Goal: Information Seeking & Learning: Compare options

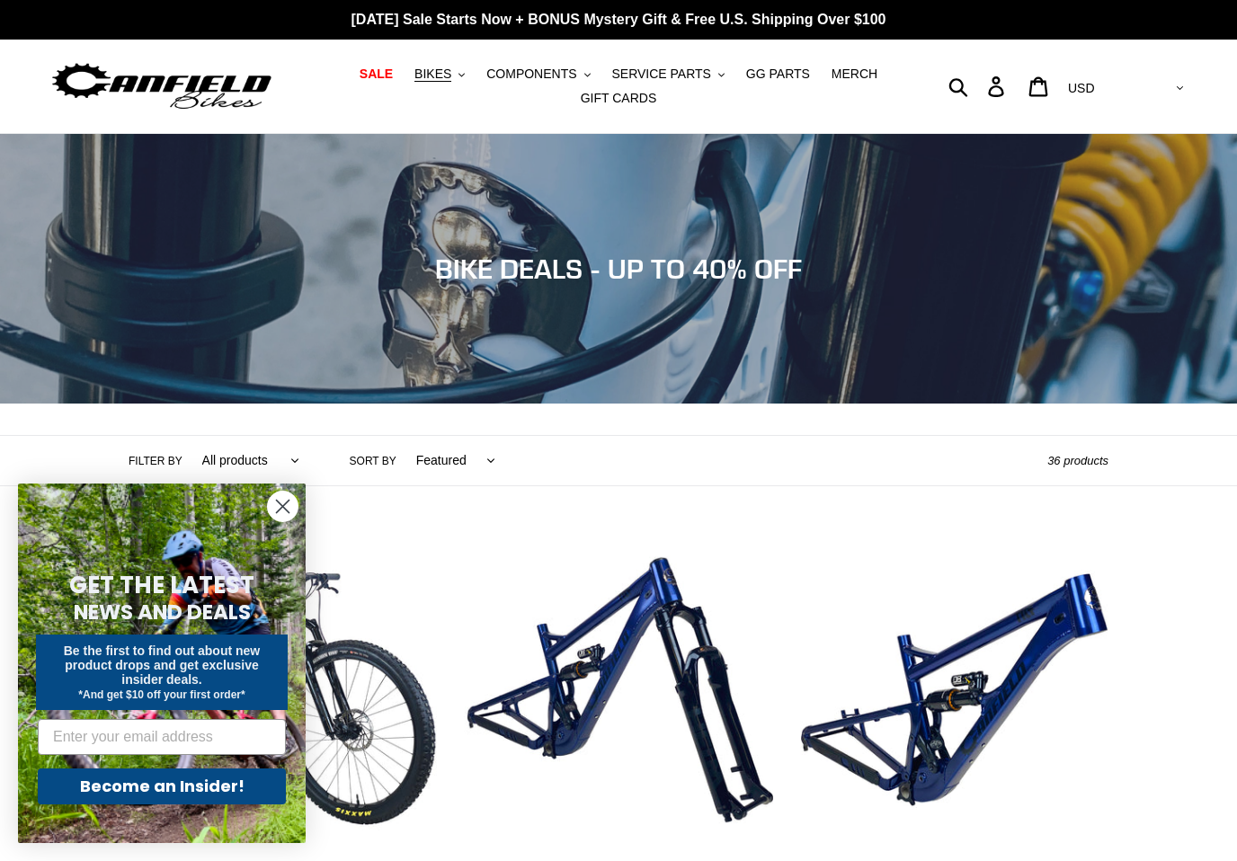
scroll to position [12, 0]
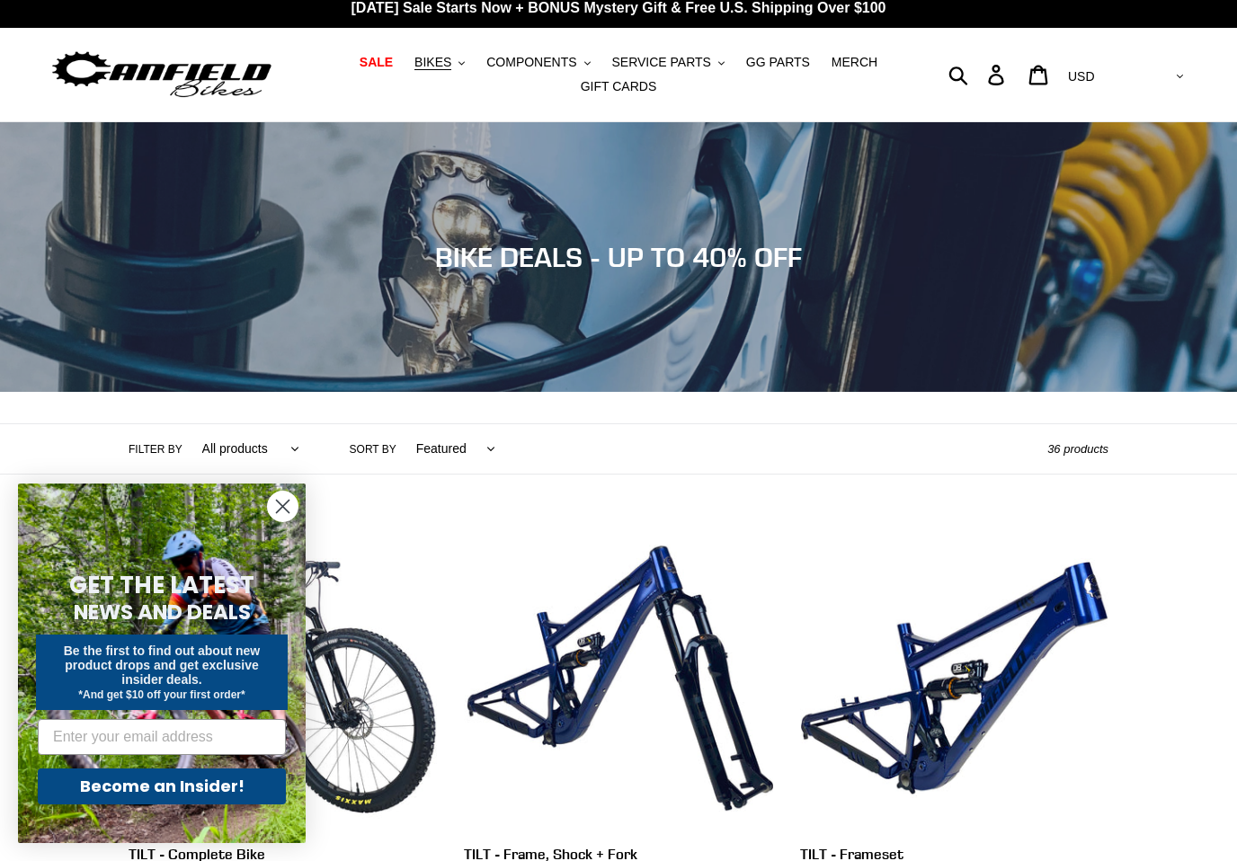
click at [289, 510] on circle "Close dialog" at bounding box center [283, 507] width 30 height 30
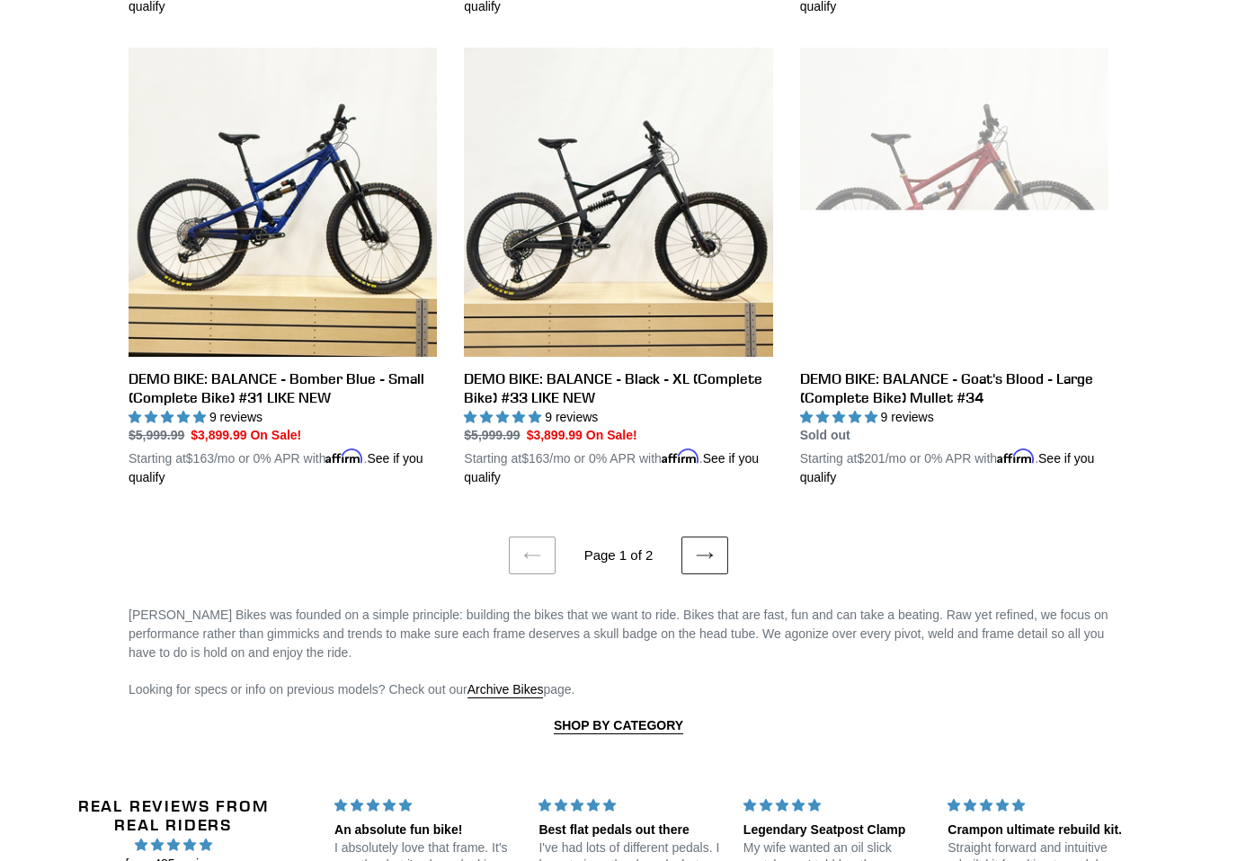
scroll to position [3652, 0]
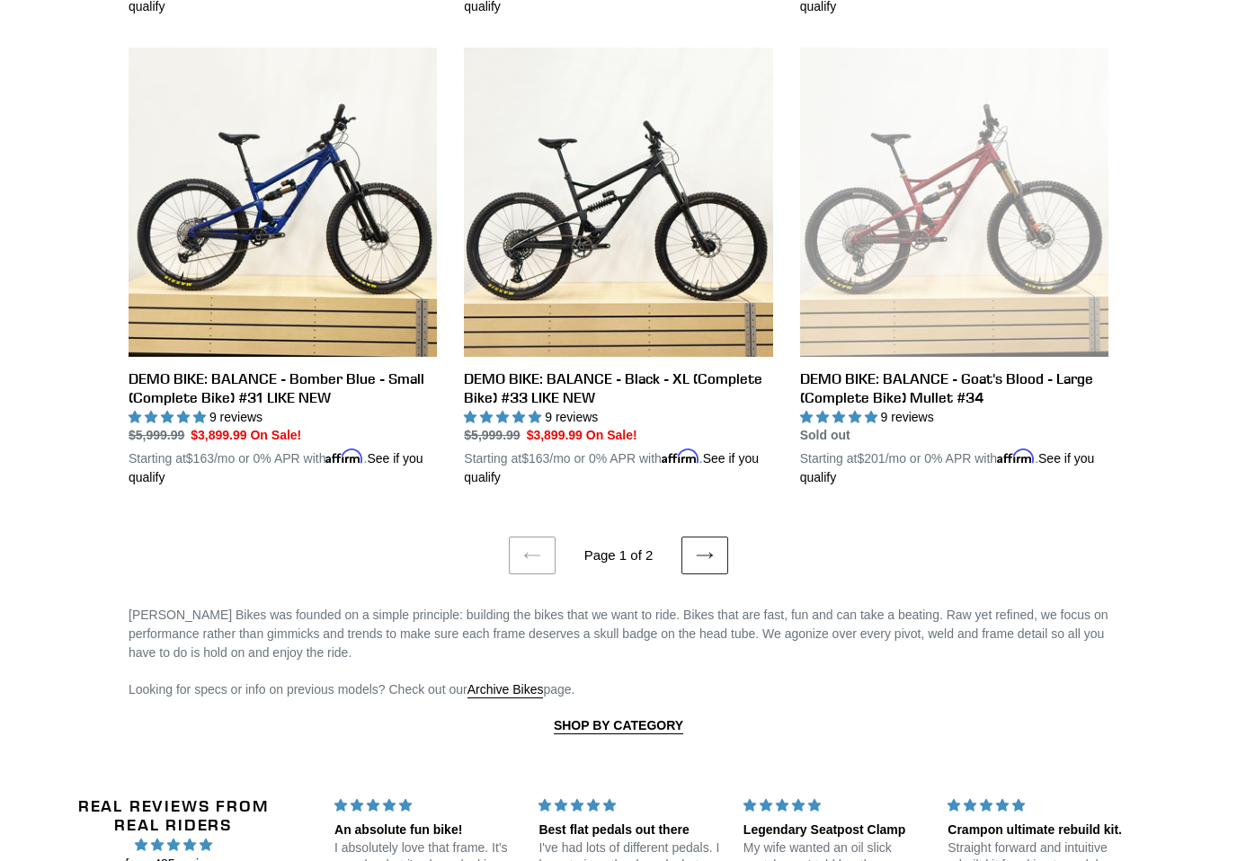
click at [723, 562] on link "Next page" at bounding box center [704, 556] width 47 height 38
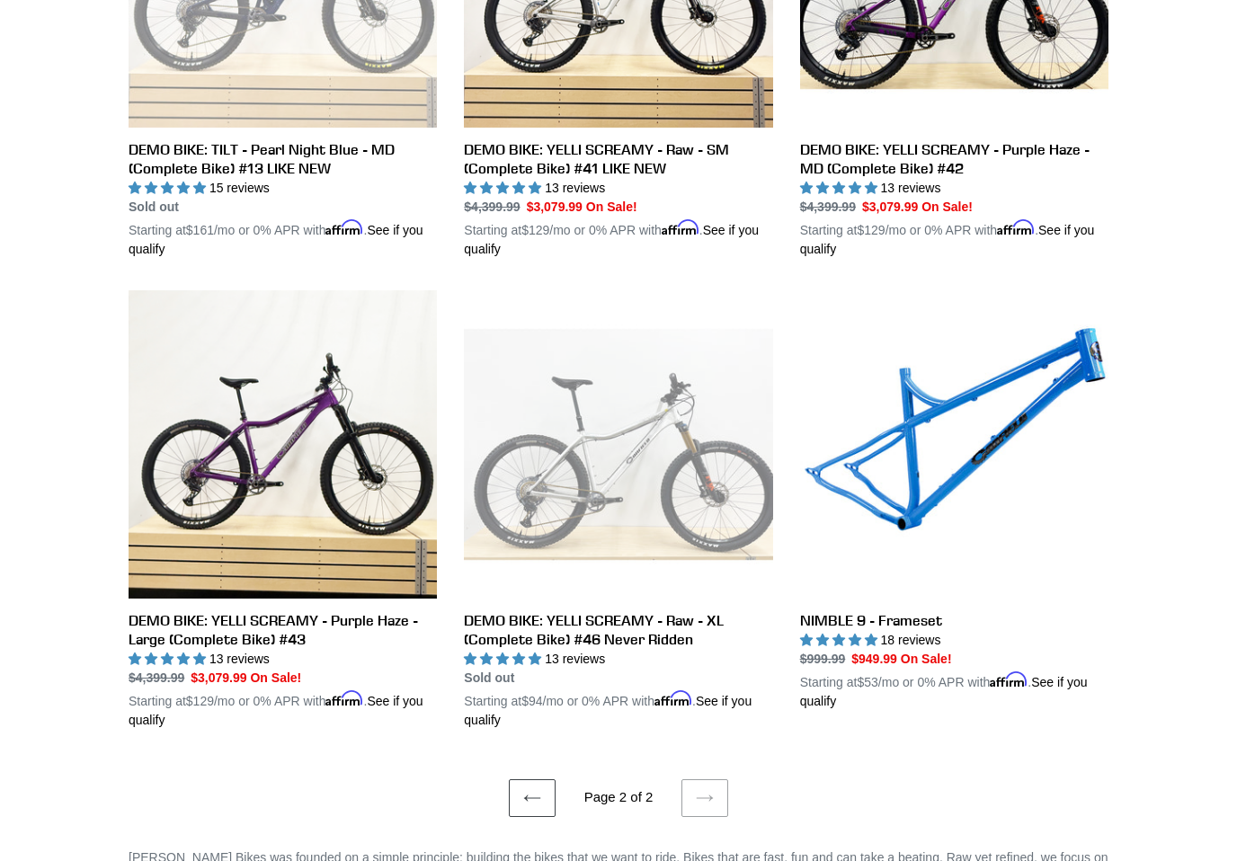
scroll to position [1658, 0]
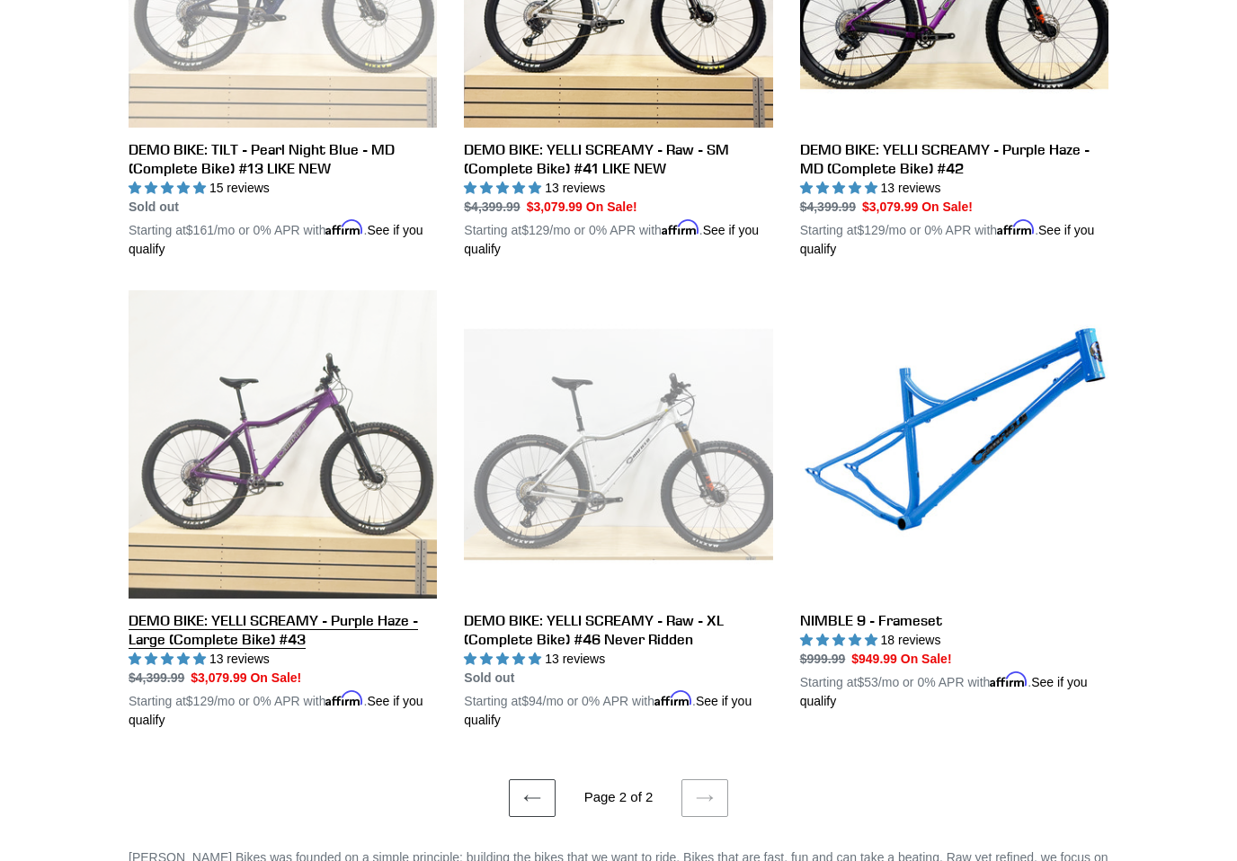
click at [218, 489] on link "DEMO BIKE: YELLI SCREAMY - Purple Haze - Large (Complete Bike) #43" at bounding box center [283, 511] width 308 height 440
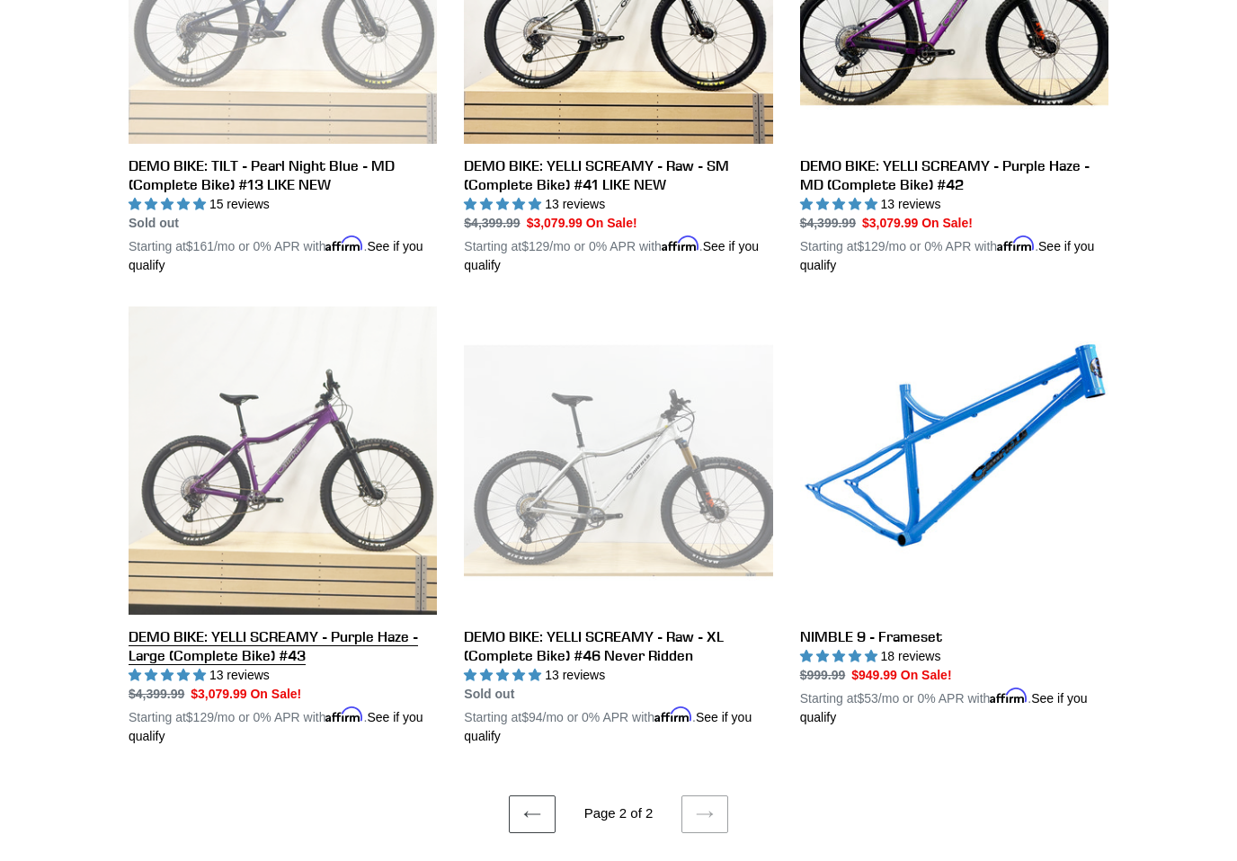
scroll to position [1642, 0]
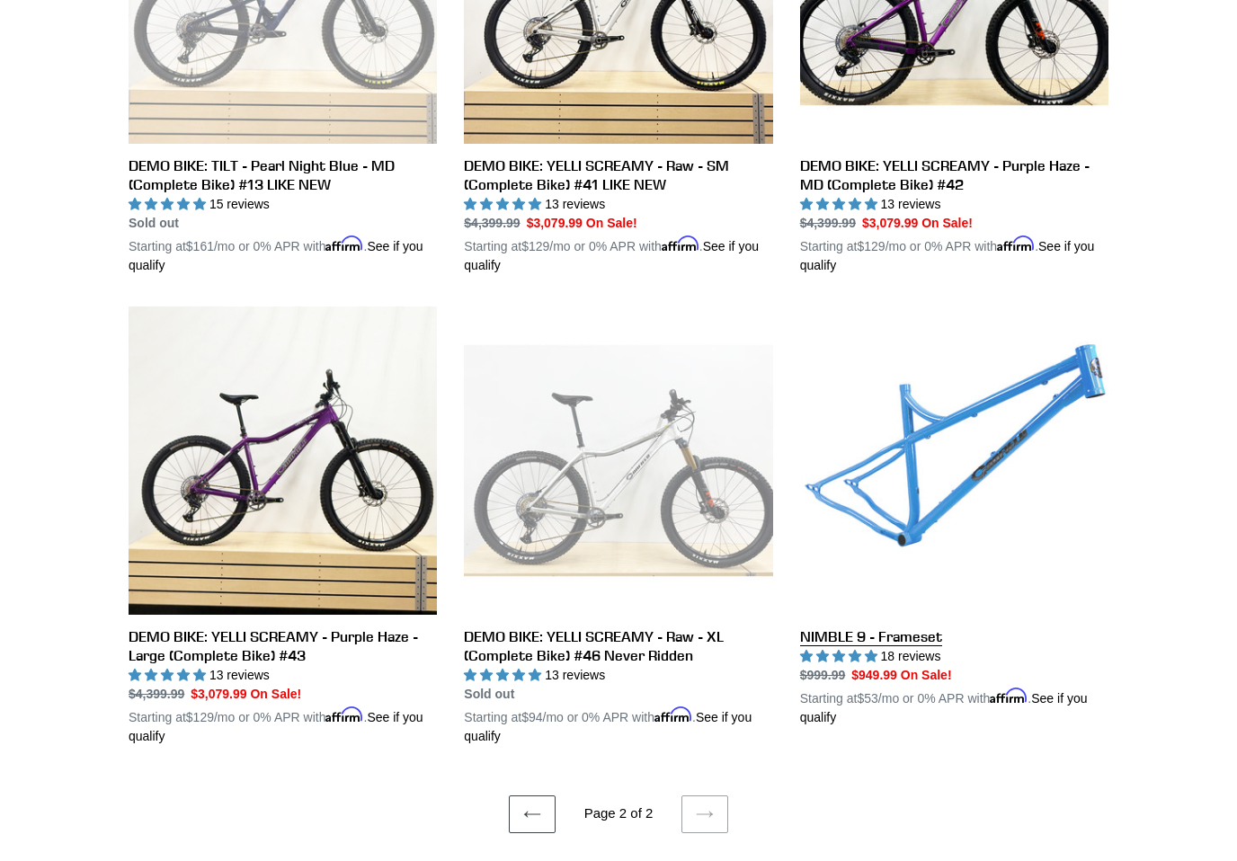
click at [926, 476] on link "NIMBLE 9 - Frameset" at bounding box center [954, 517] width 308 height 421
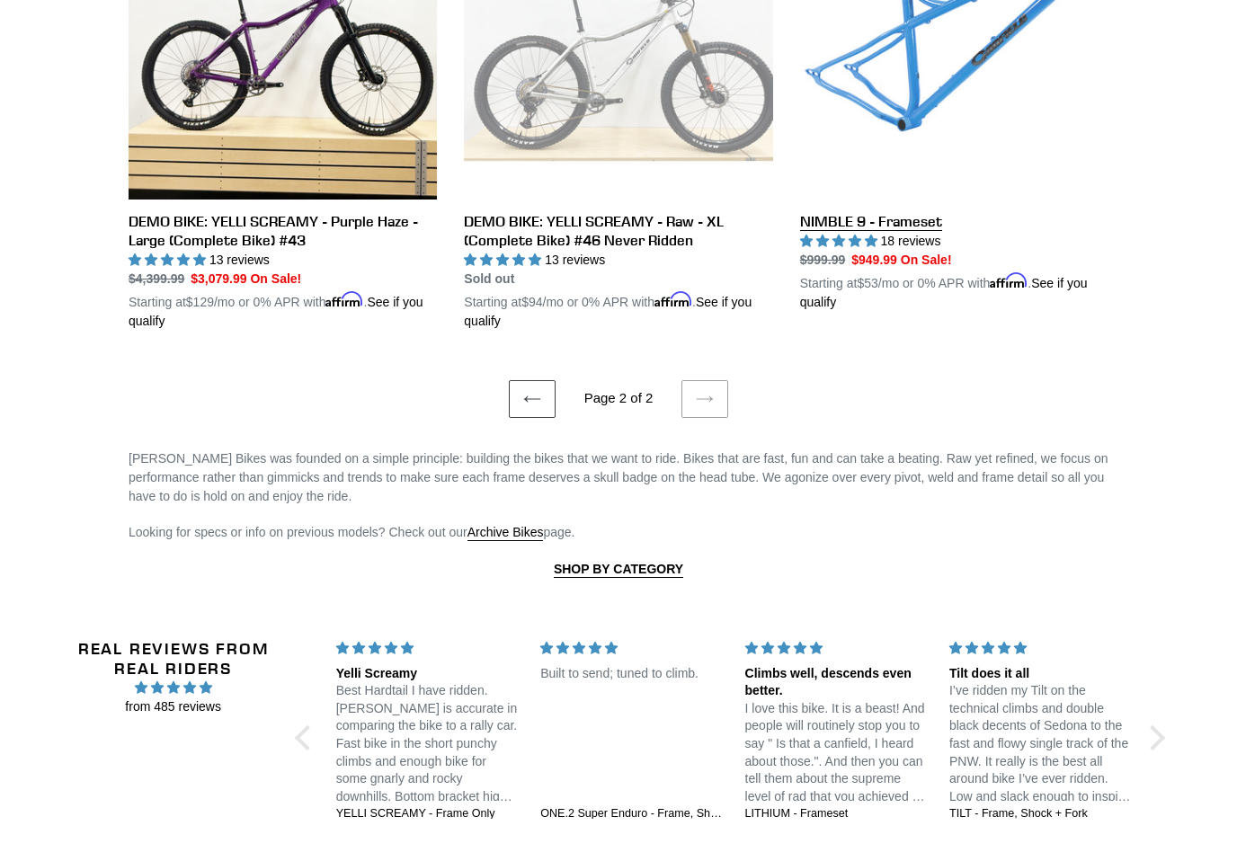
scroll to position [2058, 0]
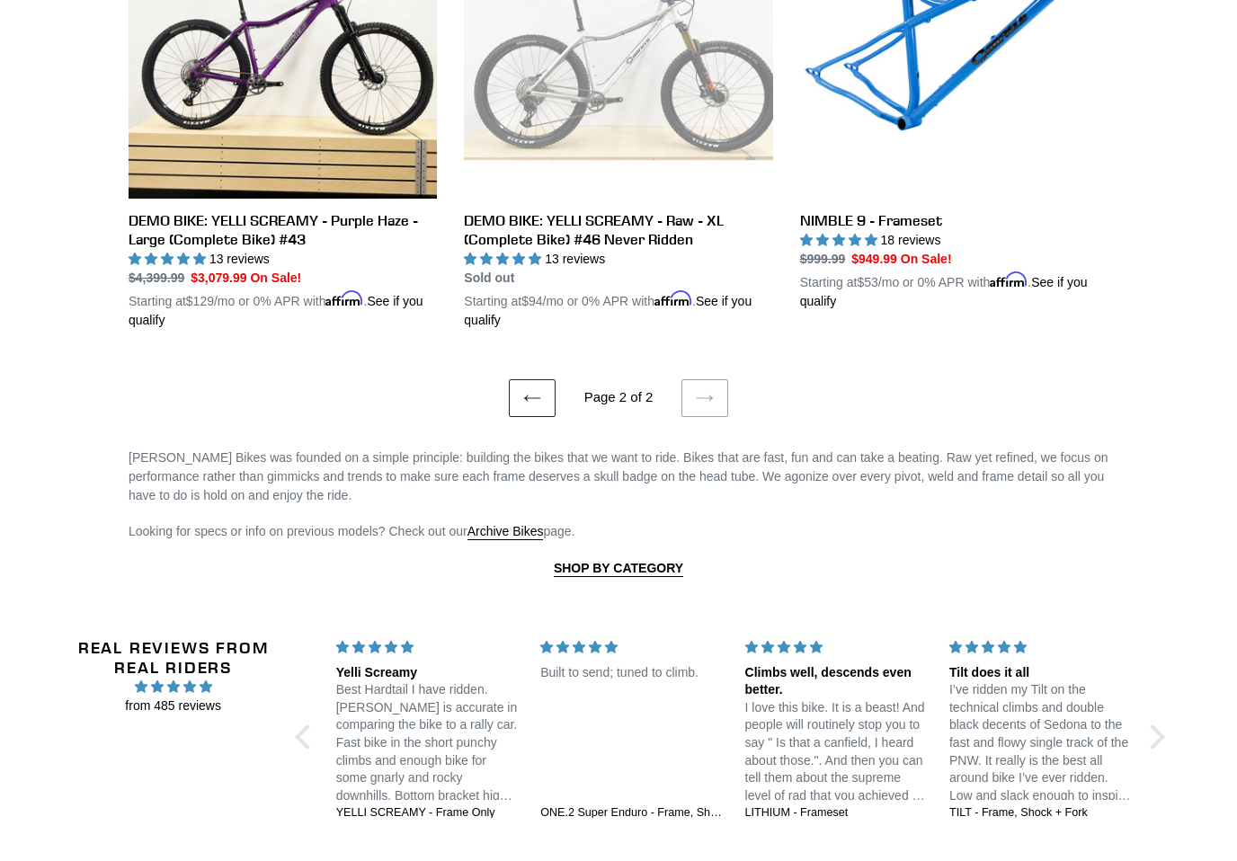
click at [536, 381] on link "Previous page" at bounding box center [532, 398] width 47 height 38
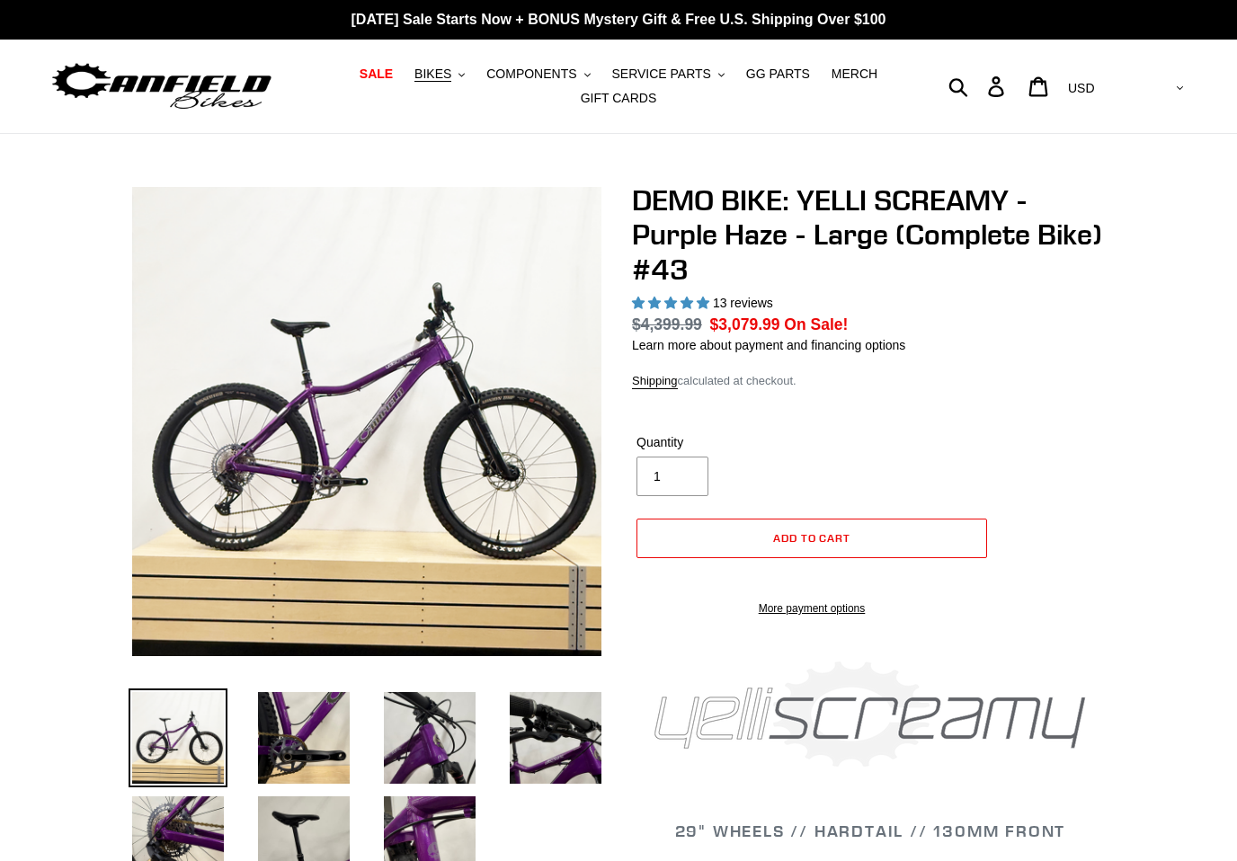
select select "highest-rating"
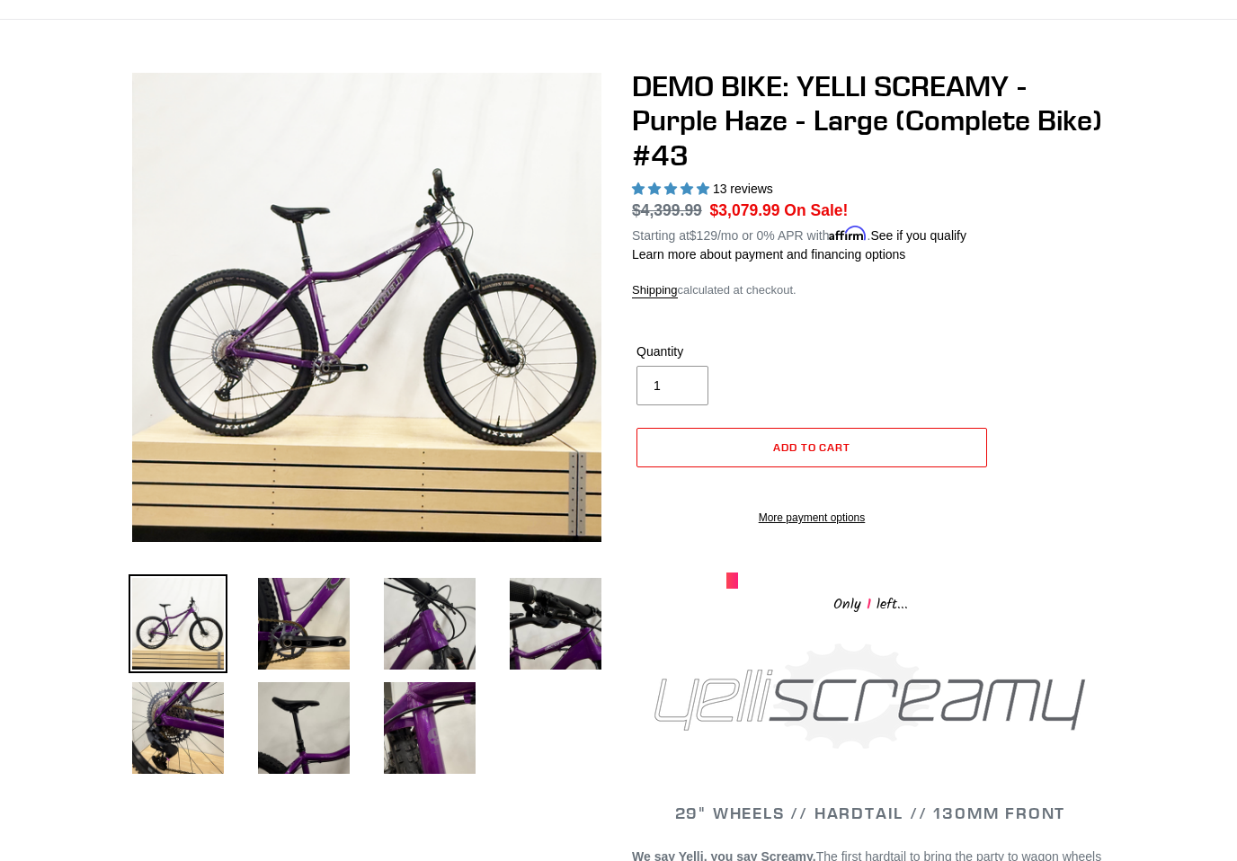
scroll to position [114, 0]
click at [316, 618] on img at bounding box center [303, 623] width 99 height 99
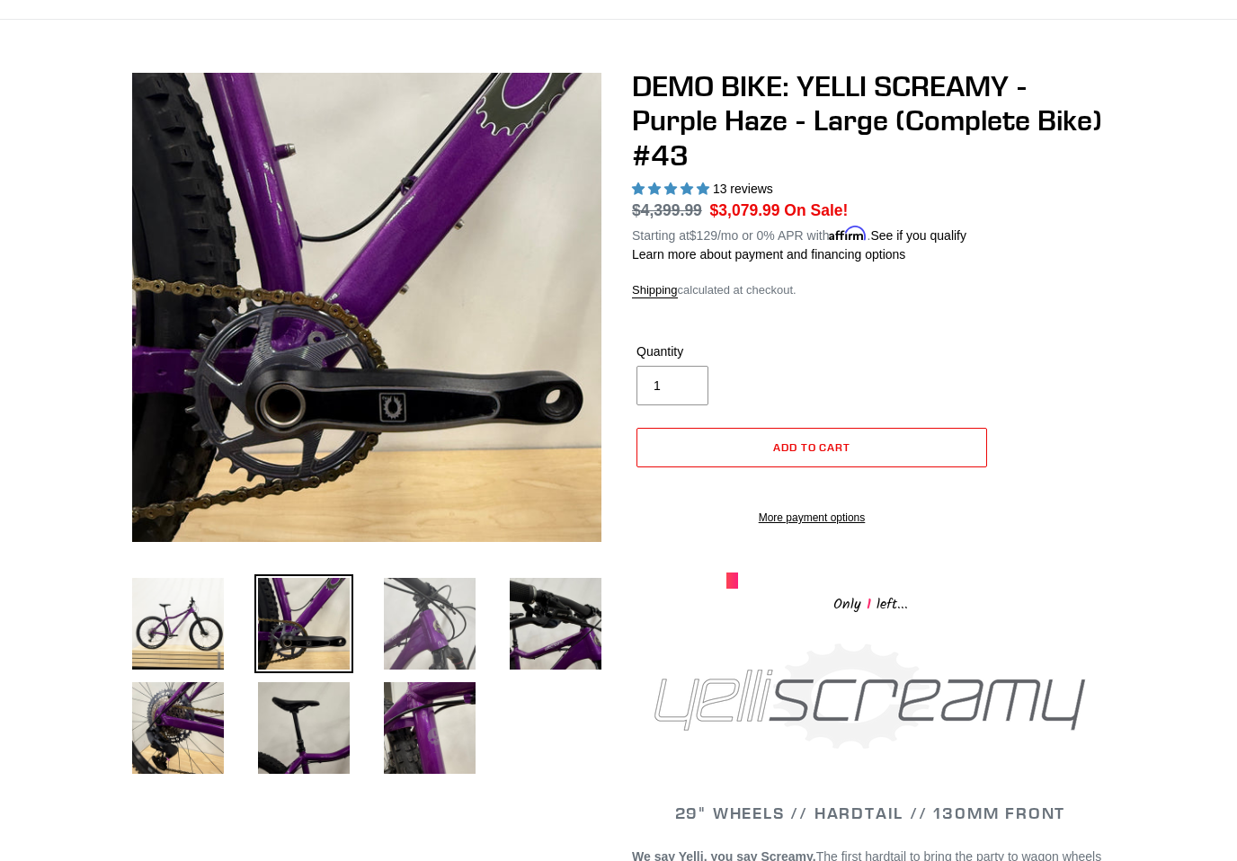
click at [408, 641] on img at bounding box center [429, 623] width 99 height 99
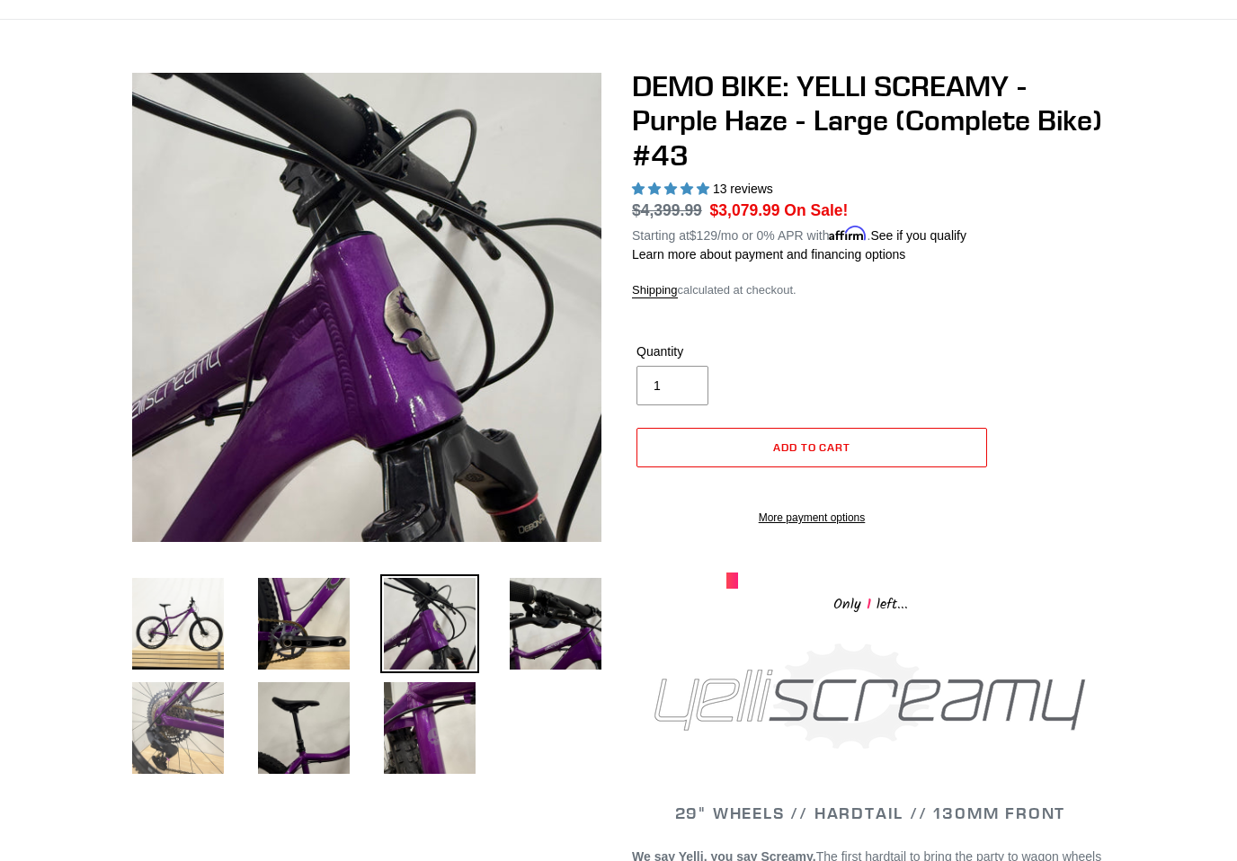
click at [196, 734] on img at bounding box center [178, 728] width 99 height 99
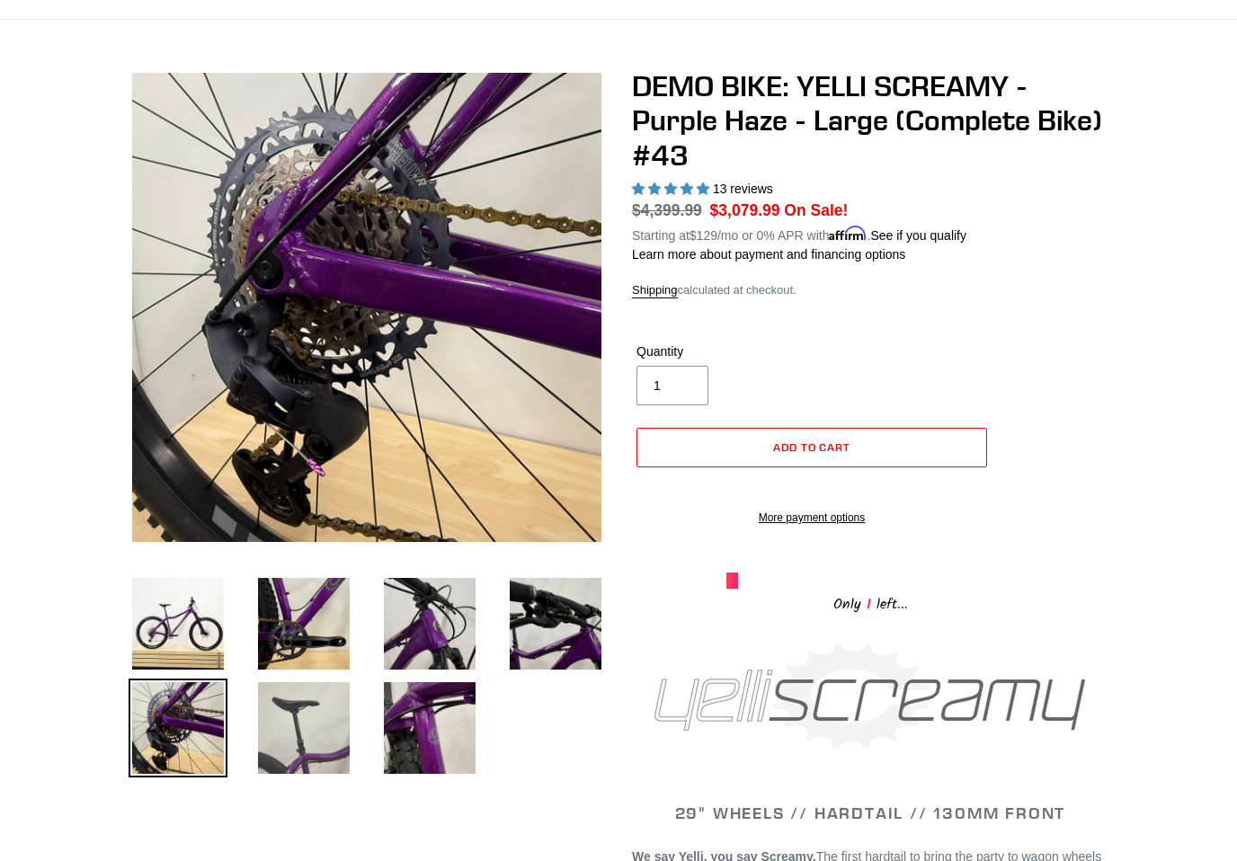
click at [330, 732] on img at bounding box center [303, 728] width 99 height 99
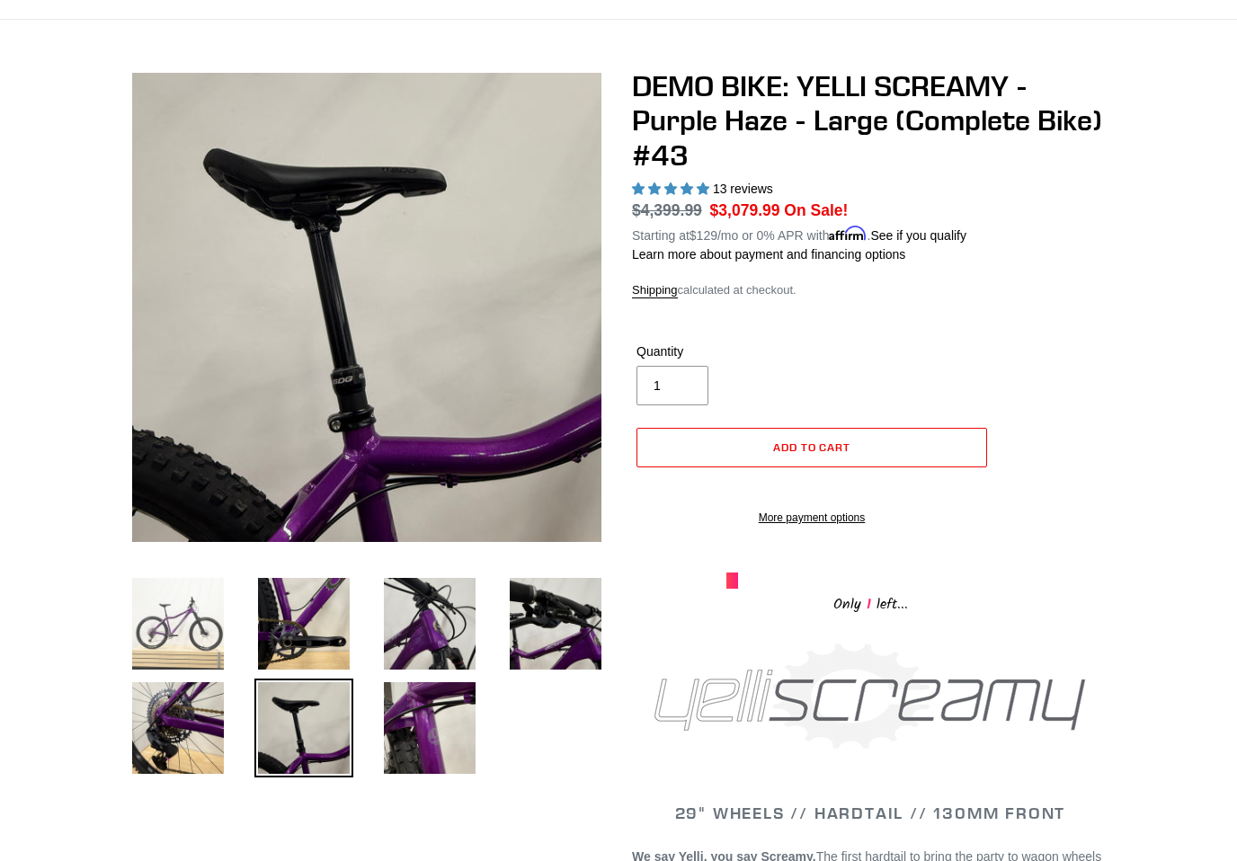
click at [160, 650] on img at bounding box center [178, 623] width 99 height 99
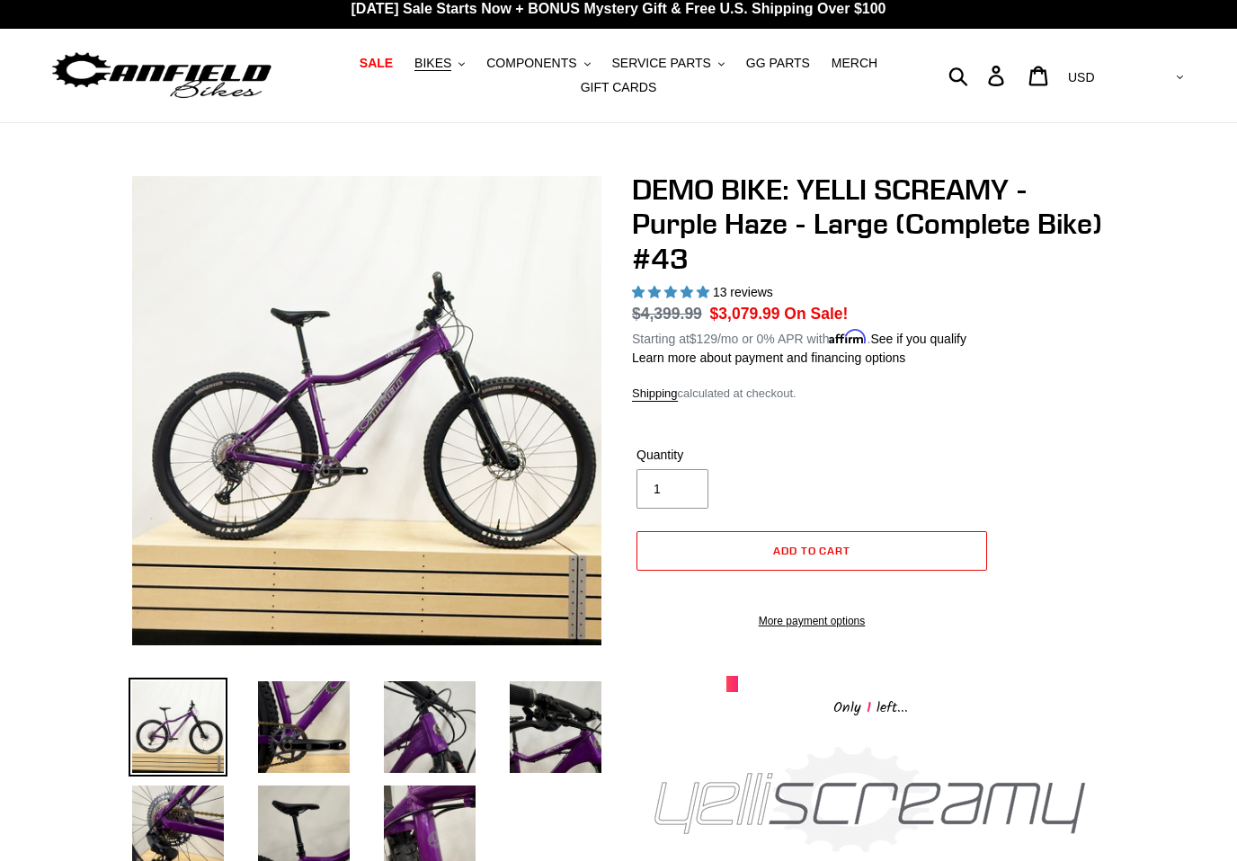
scroll to position [0, 0]
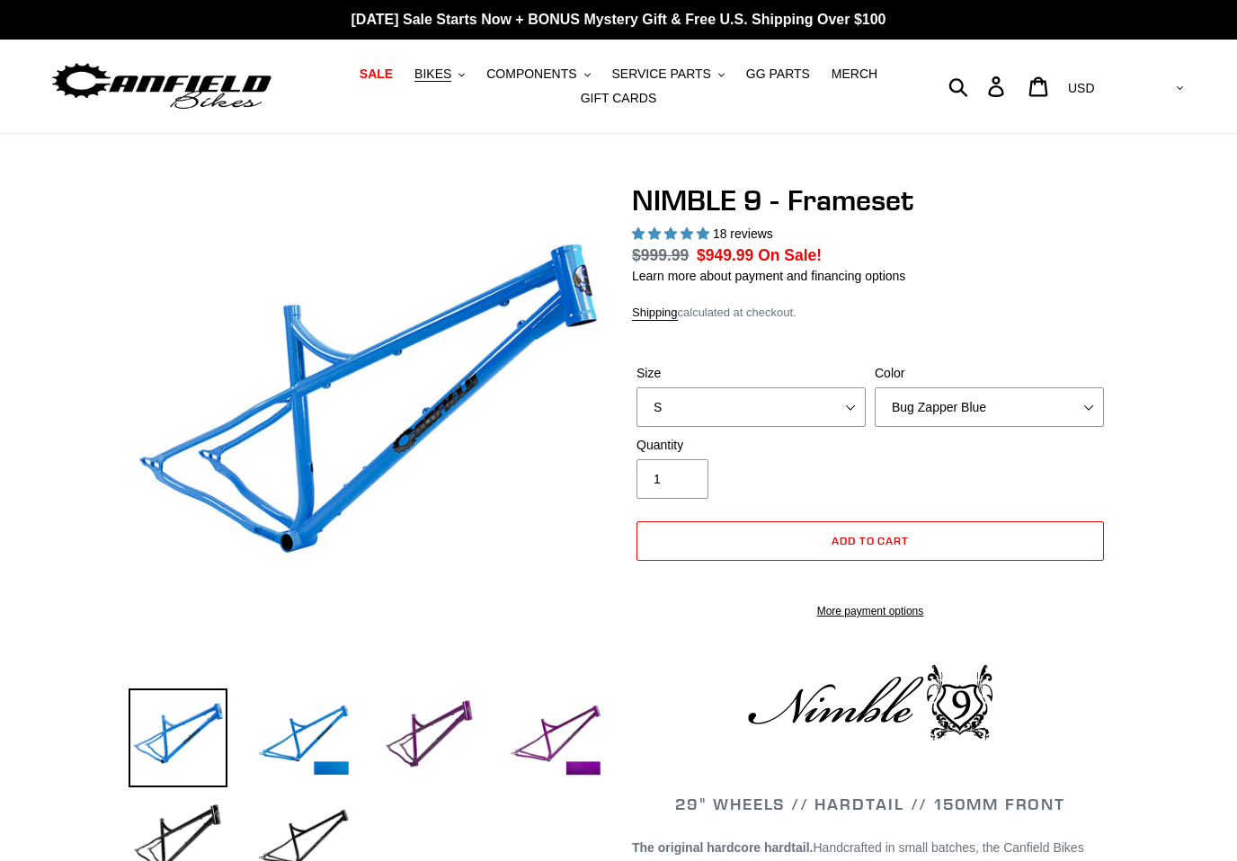
select select "highest-rating"
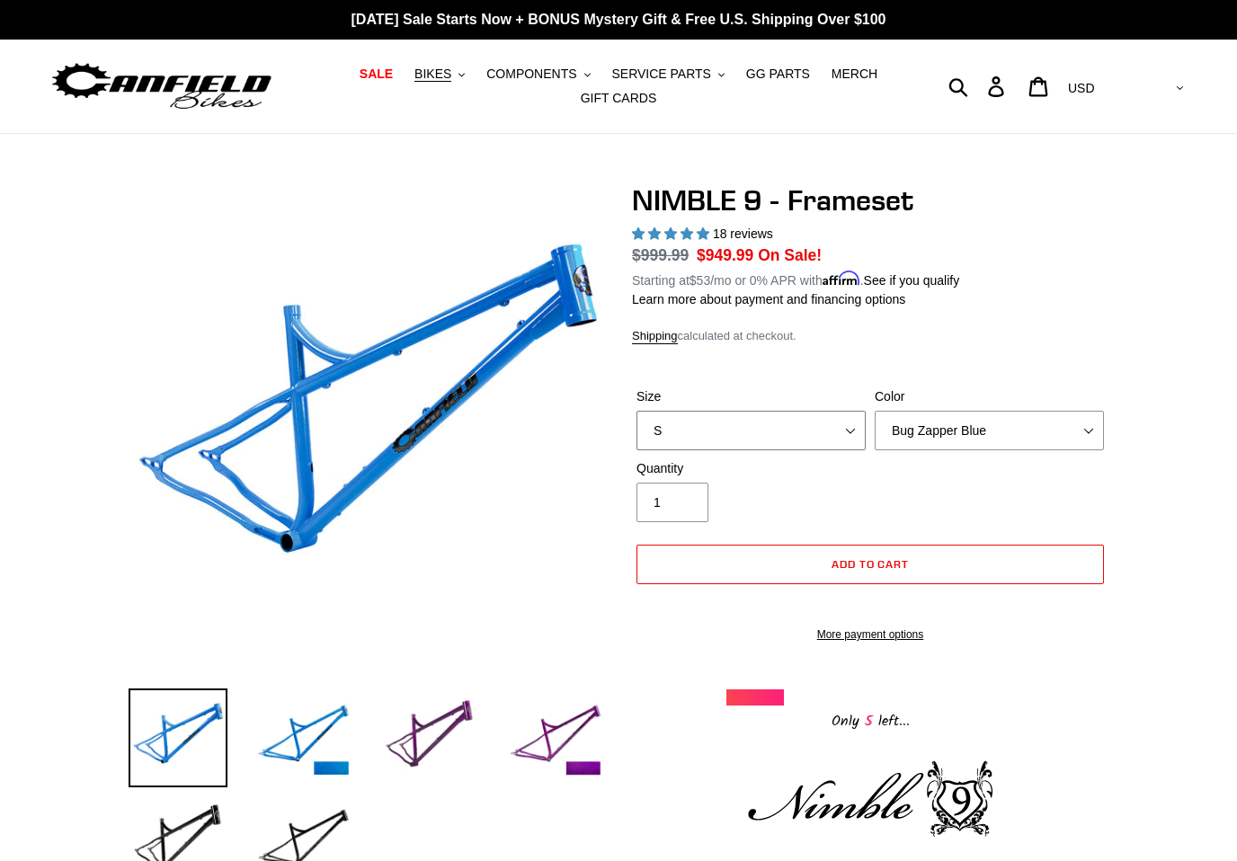
click at [858, 431] on select "S M L XL" at bounding box center [750, 431] width 229 height 40
select select "L"
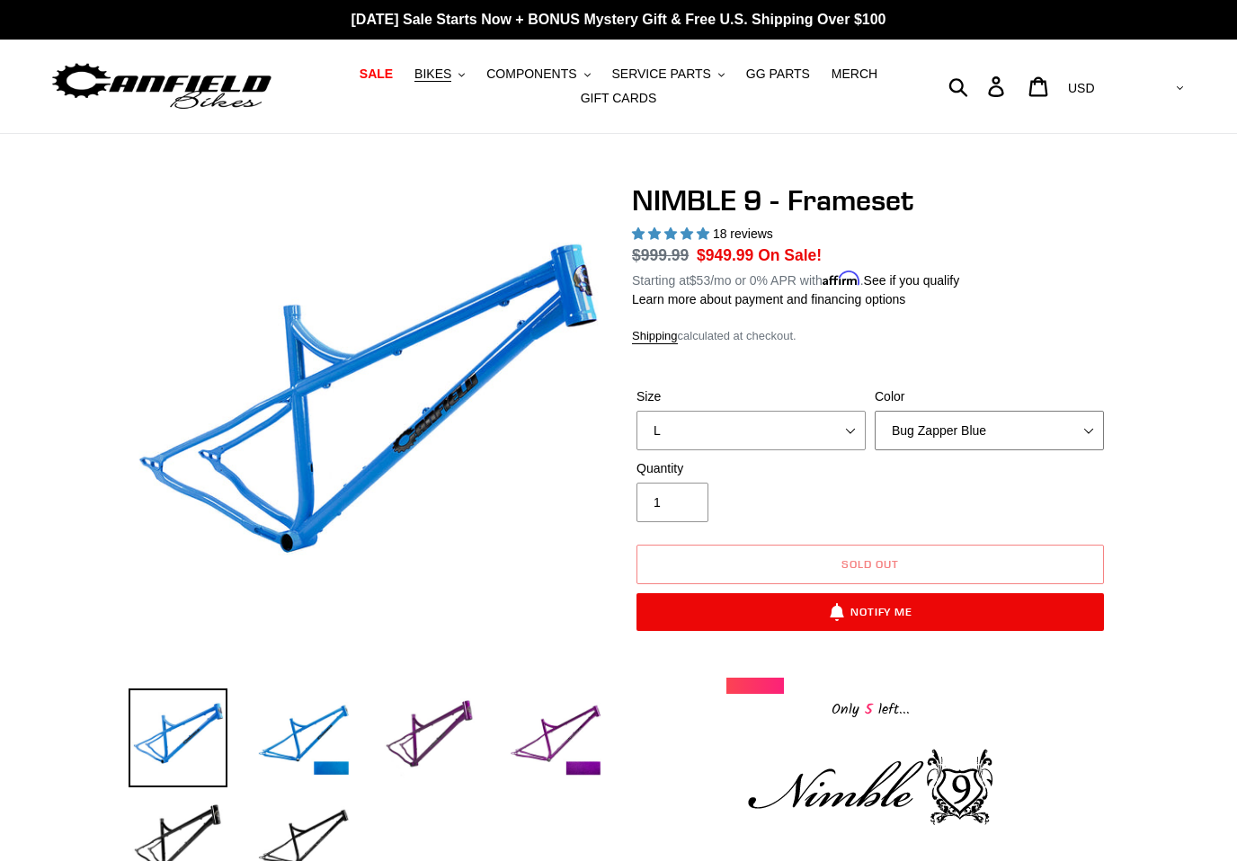
click at [1093, 435] on select "Bug Zapper Blue Purple Haze -Sold Out Galaxy Black" at bounding box center [989, 431] width 229 height 40
select select "Galaxy Black"
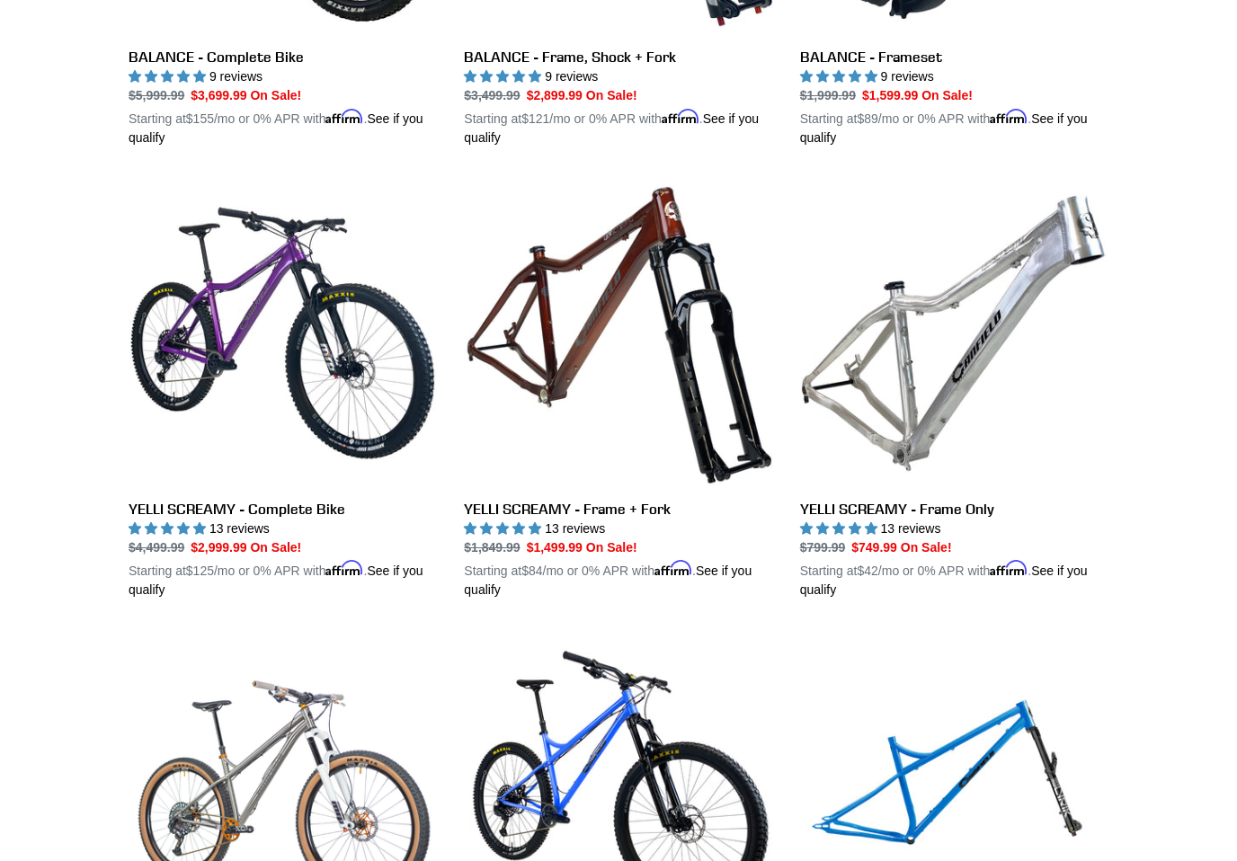
scroll to position [1262, 0]
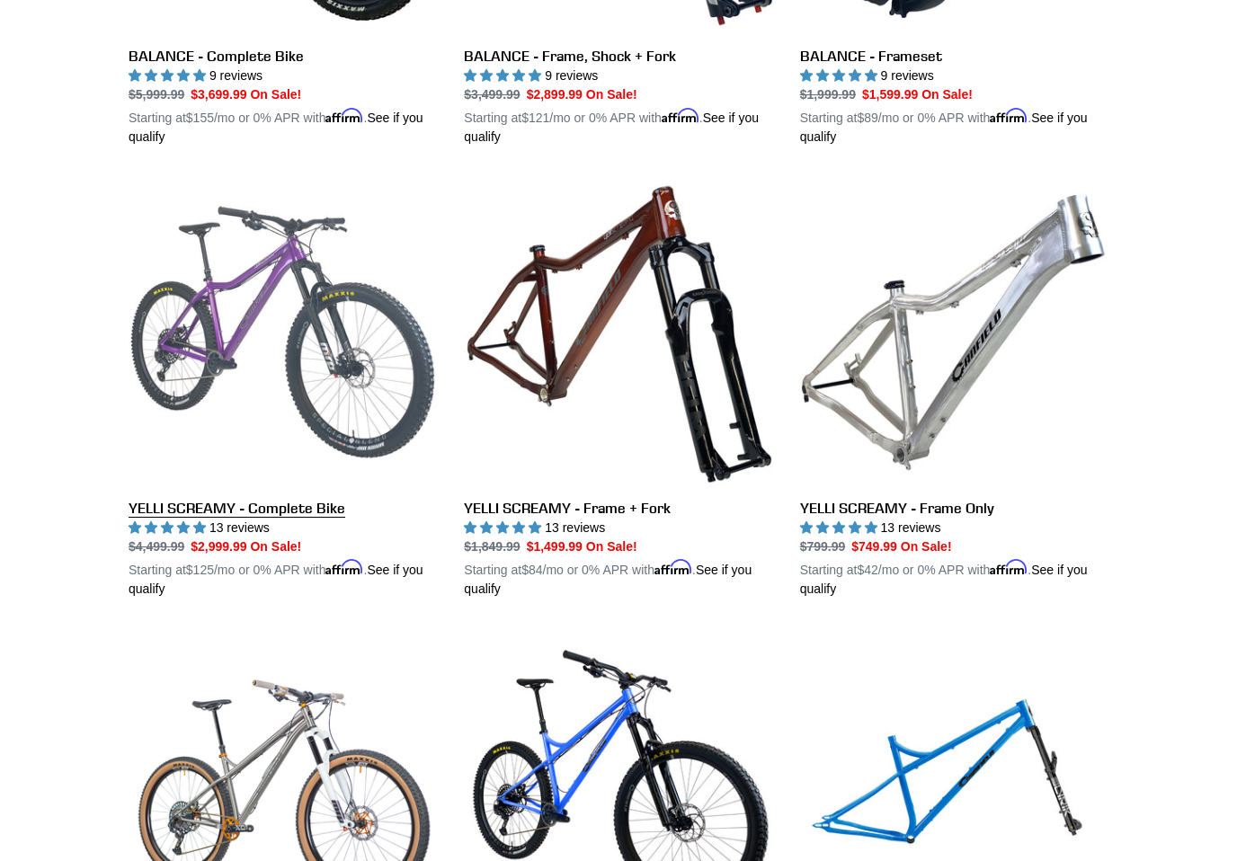
click at [186, 299] on link "YELLI SCREAMY - Complete Bike" at bounding box center [283, 388] width 308 height 421
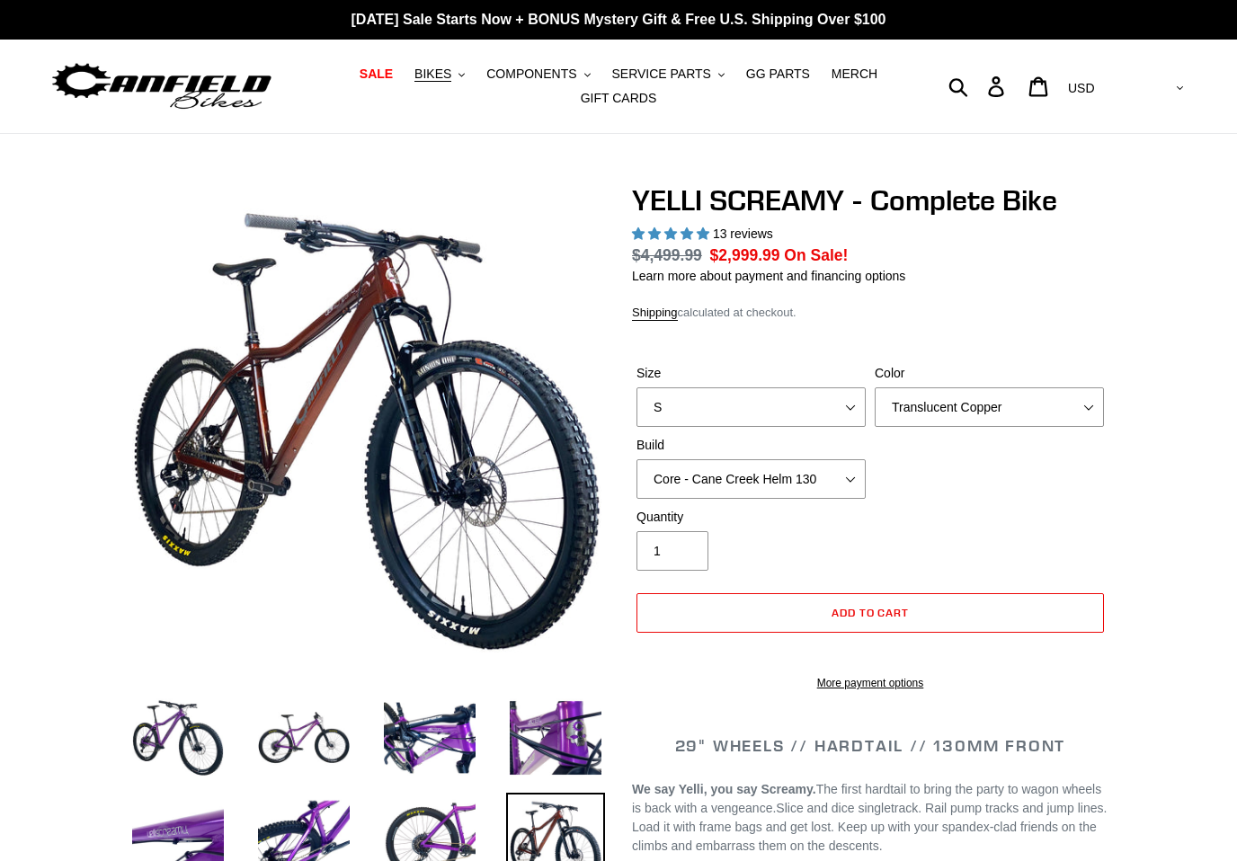
select select "highest-rating"
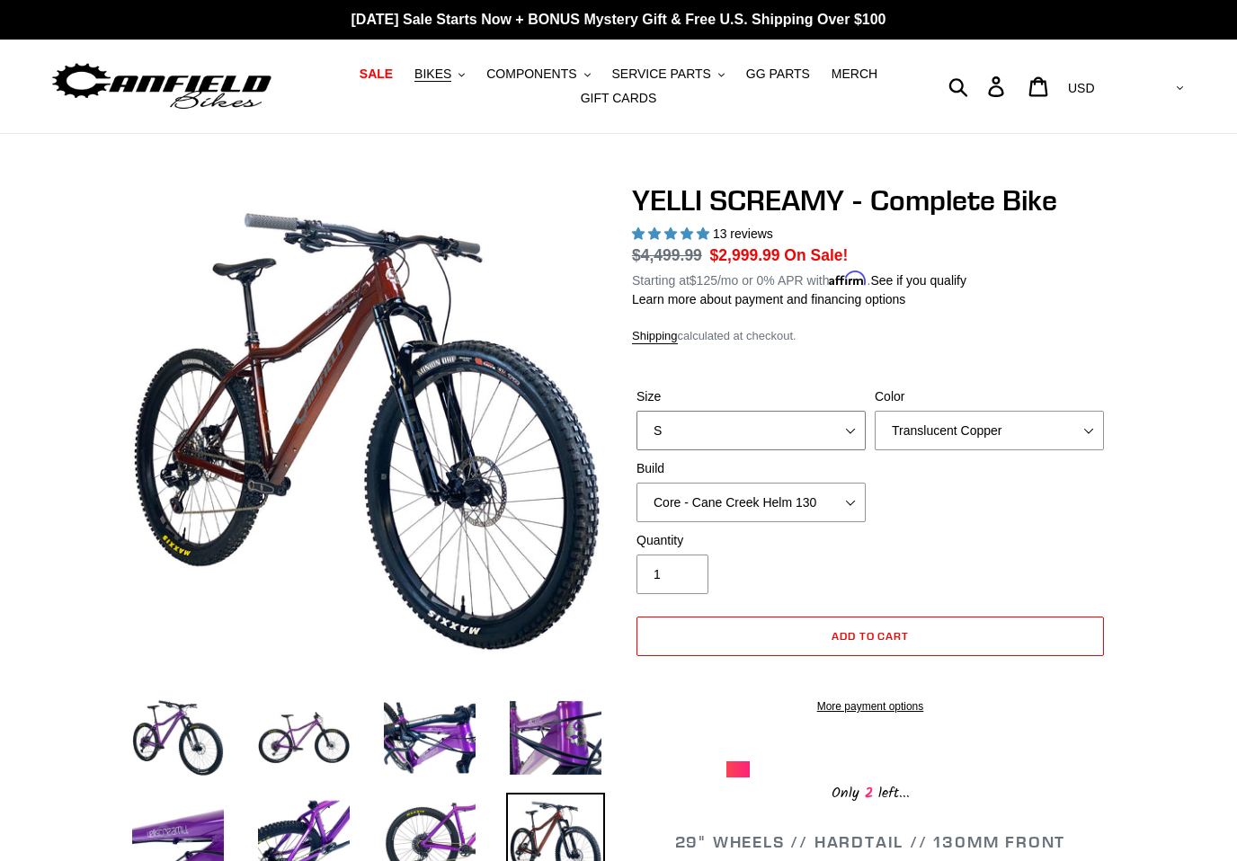
click at [862, 425] on select "S M L XL" at bounding box center [750, 431] width 229 height 40
select select "L"
click at [1098, 429] on select "Translucent Copper Purple Haze Raw" at bounding box center [989, 431] width 229 height 40
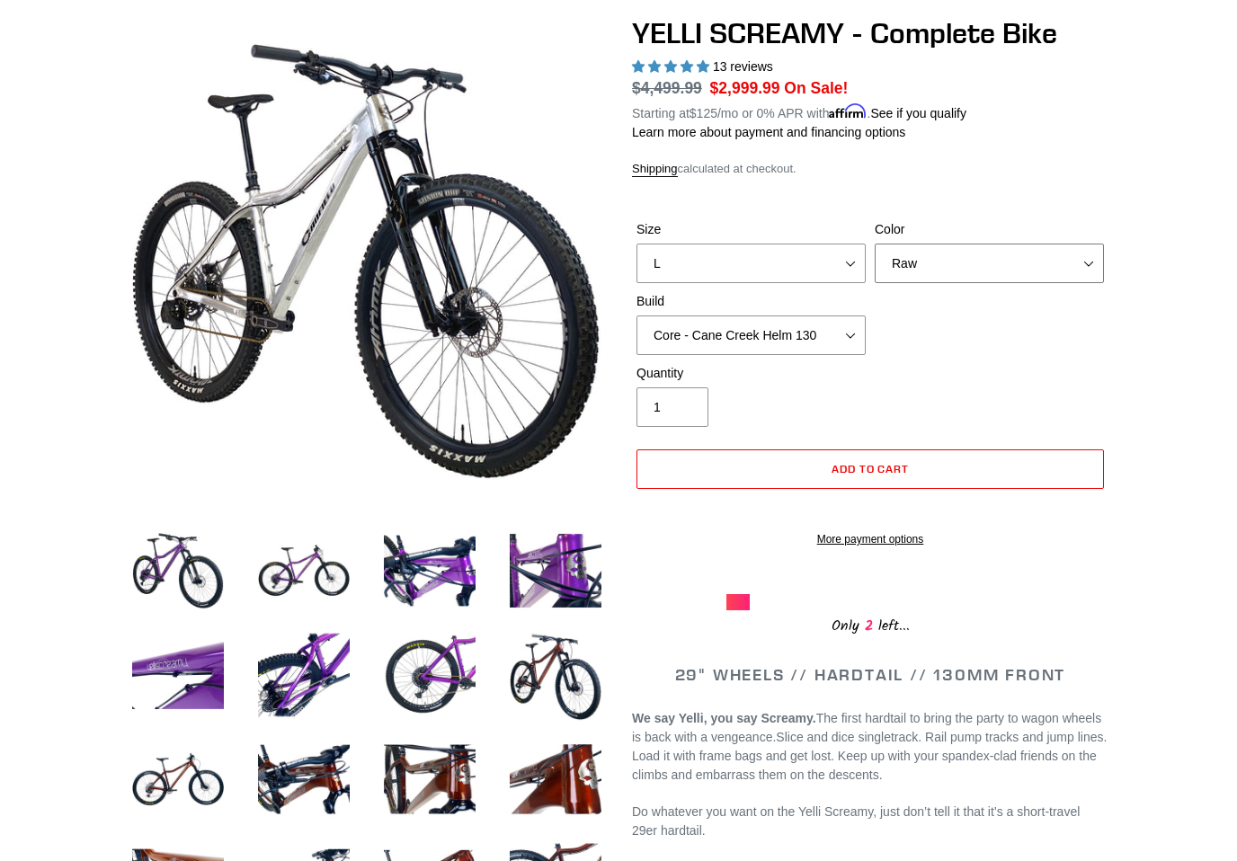
scroll to position [167, 0]
click at [273, 560] on img at bounding box center [303, 570] width 99 height 99
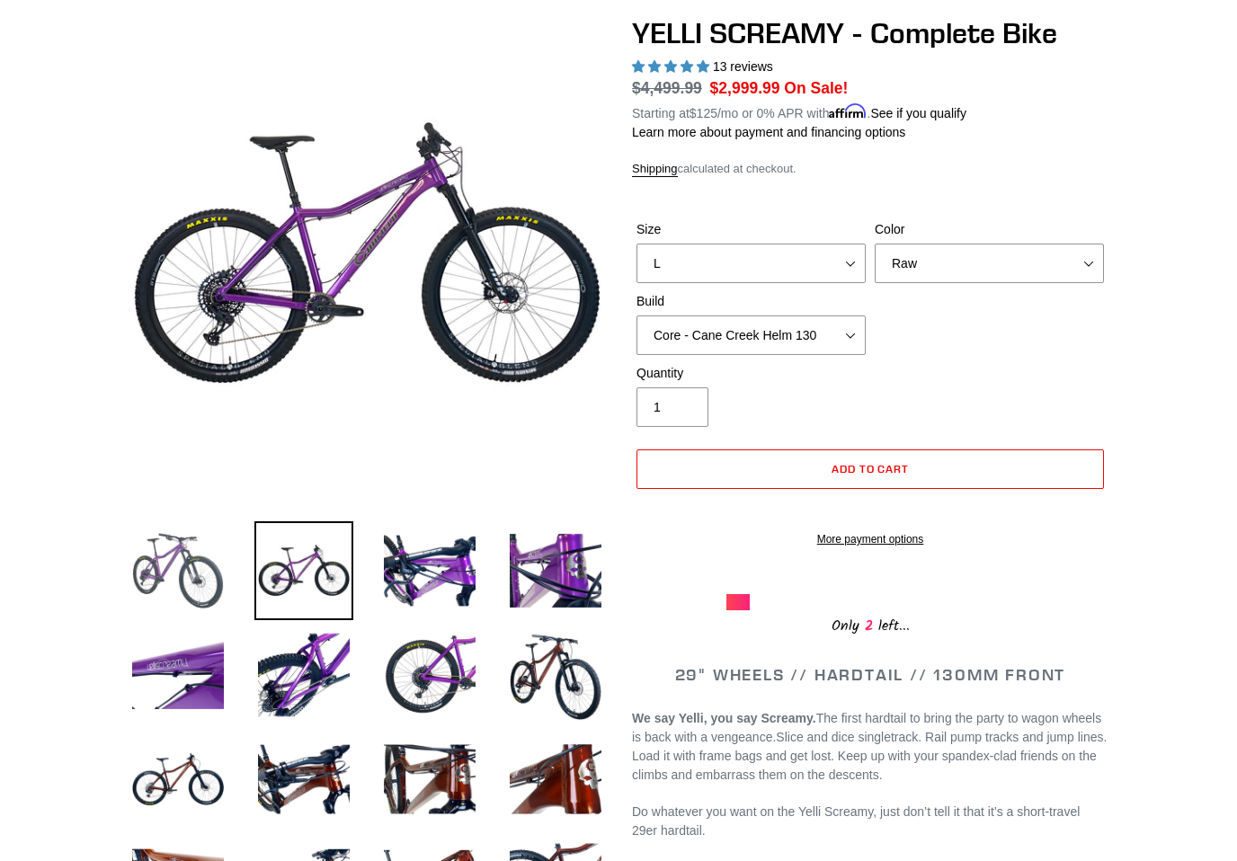
click at [188, 557] on img at bounding box center [178, 570] width 99 height 99
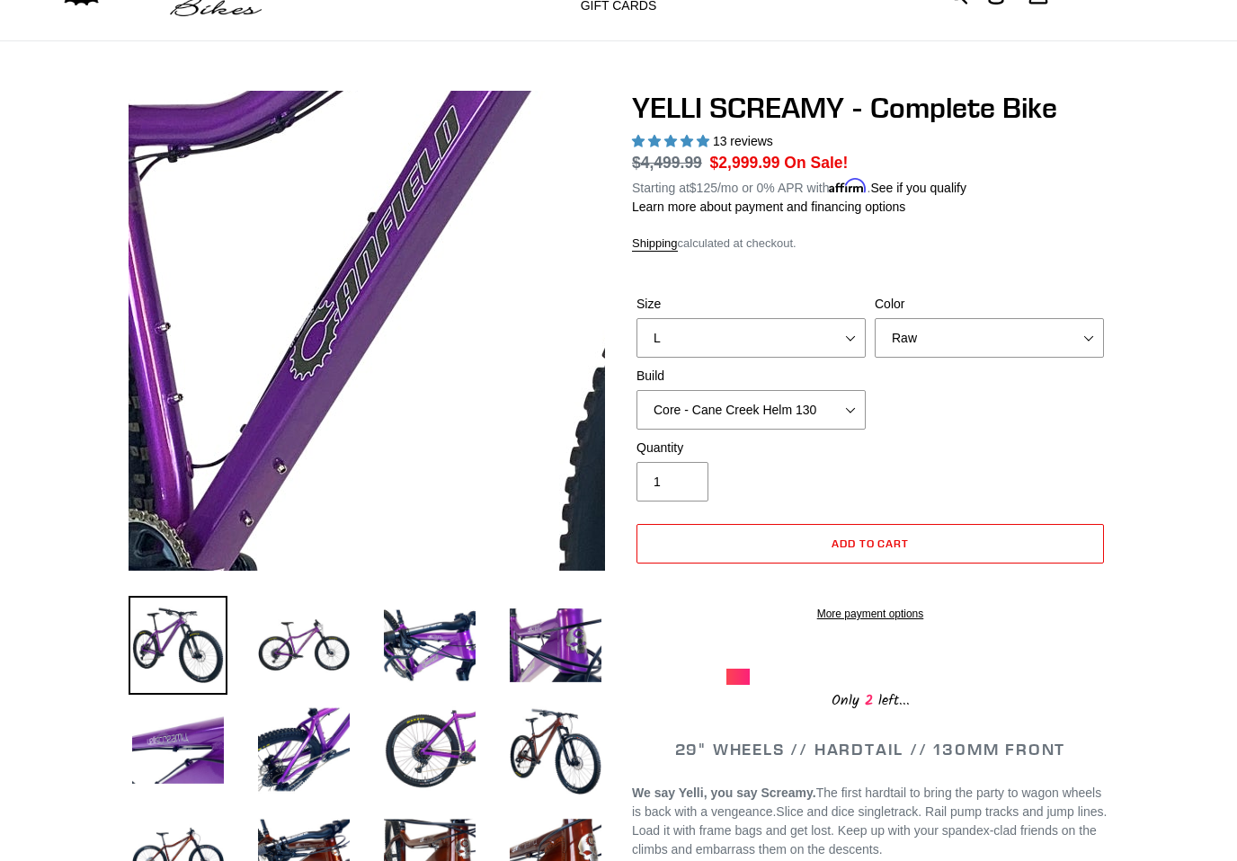
scroll to position [0, 0]
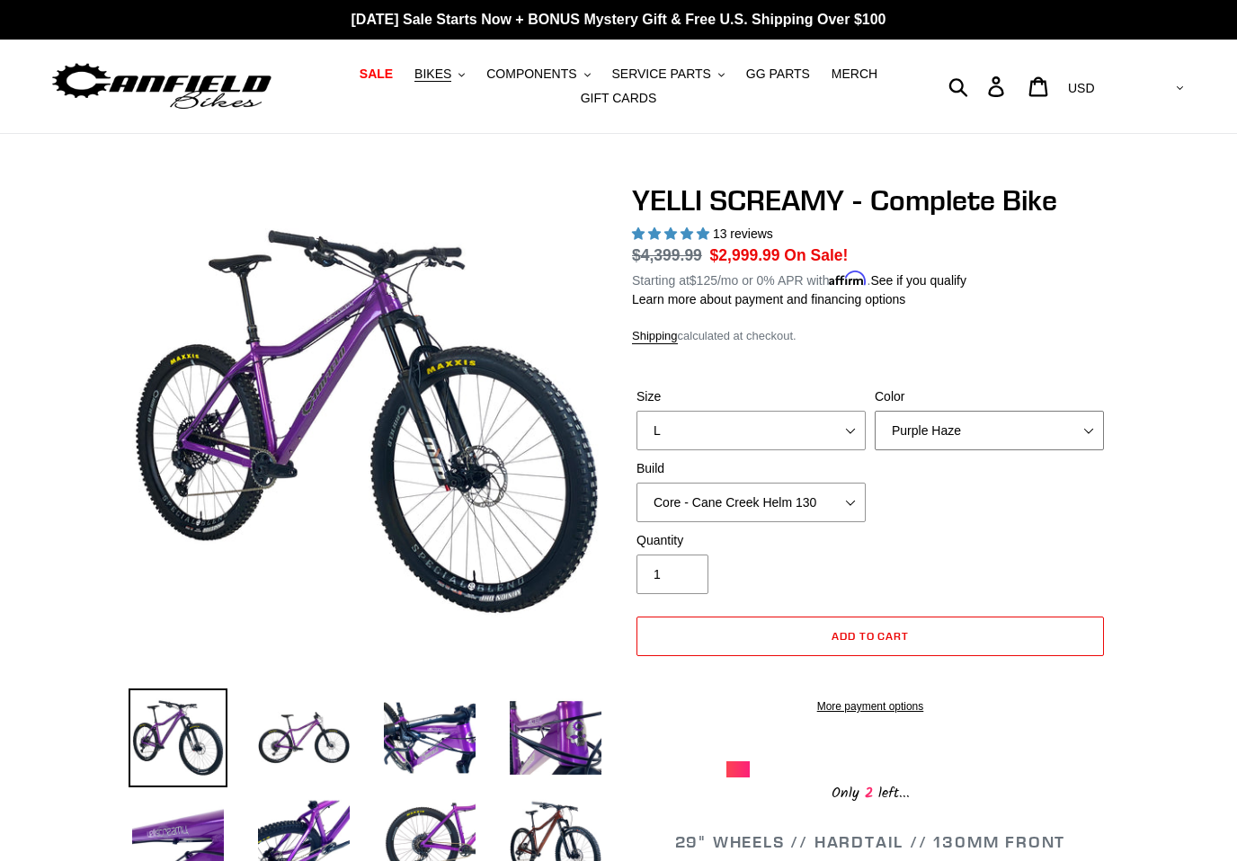
select select "Raw"
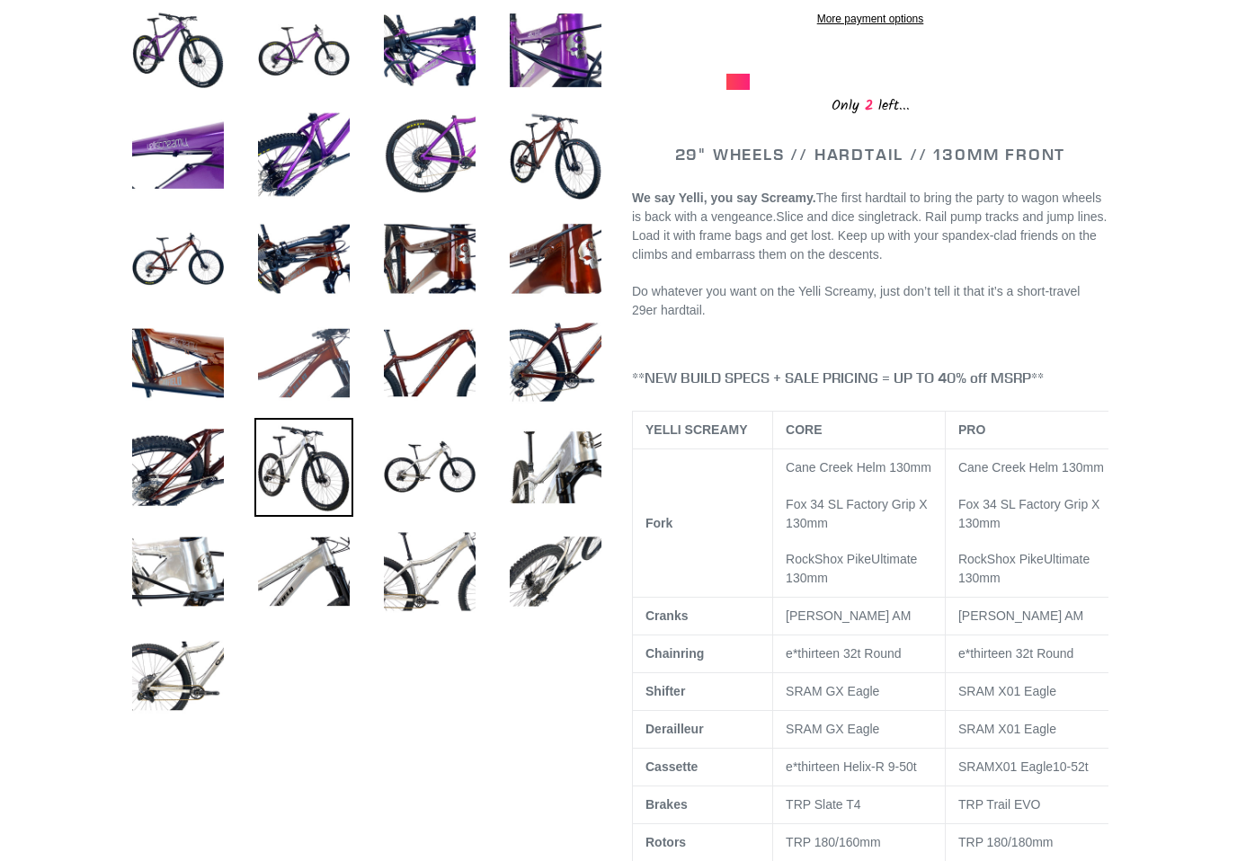
scroll to position [688, 0]
click at [161, 369] on img at bounding box center [178, 363] width 99 height 99
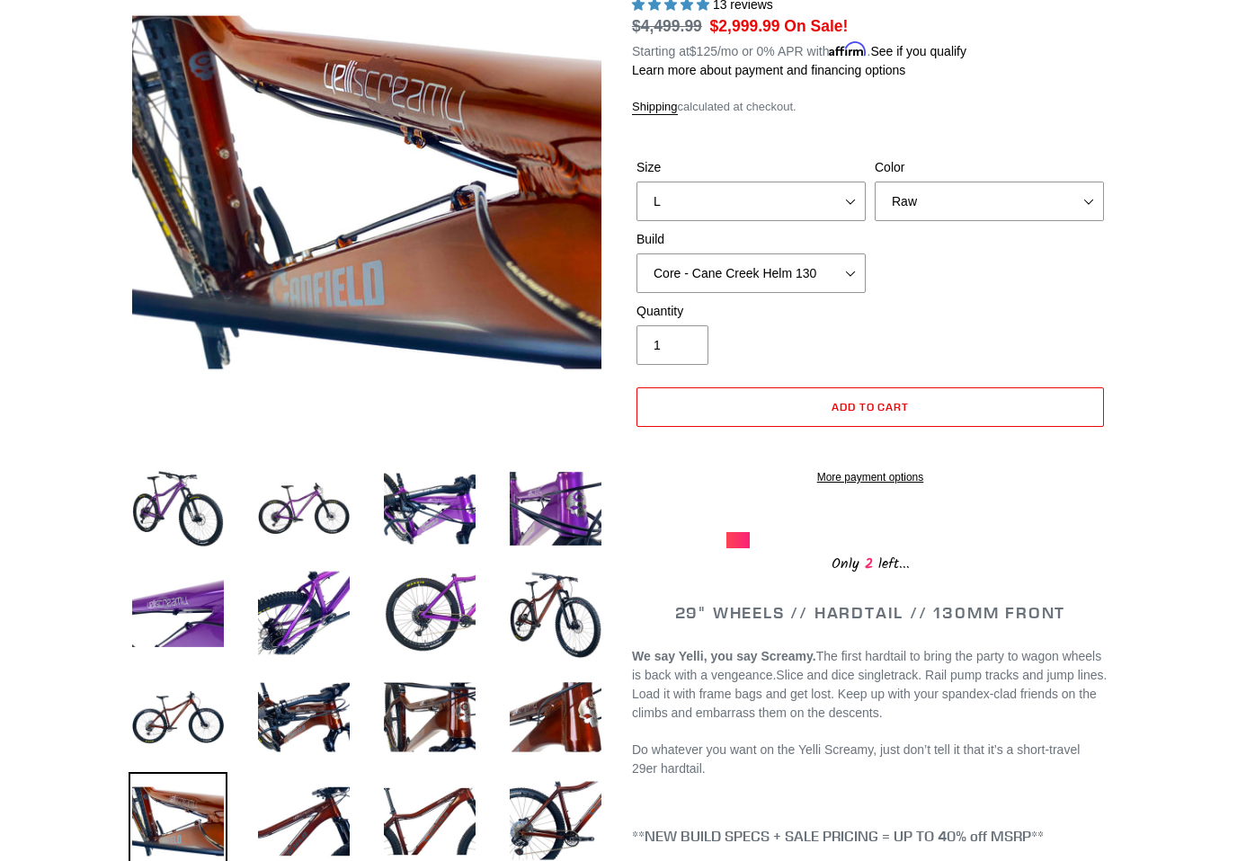
scroll to position [229, 0]
click at [466, 717] on img at bounding box center [429, 717] width 99 height 99
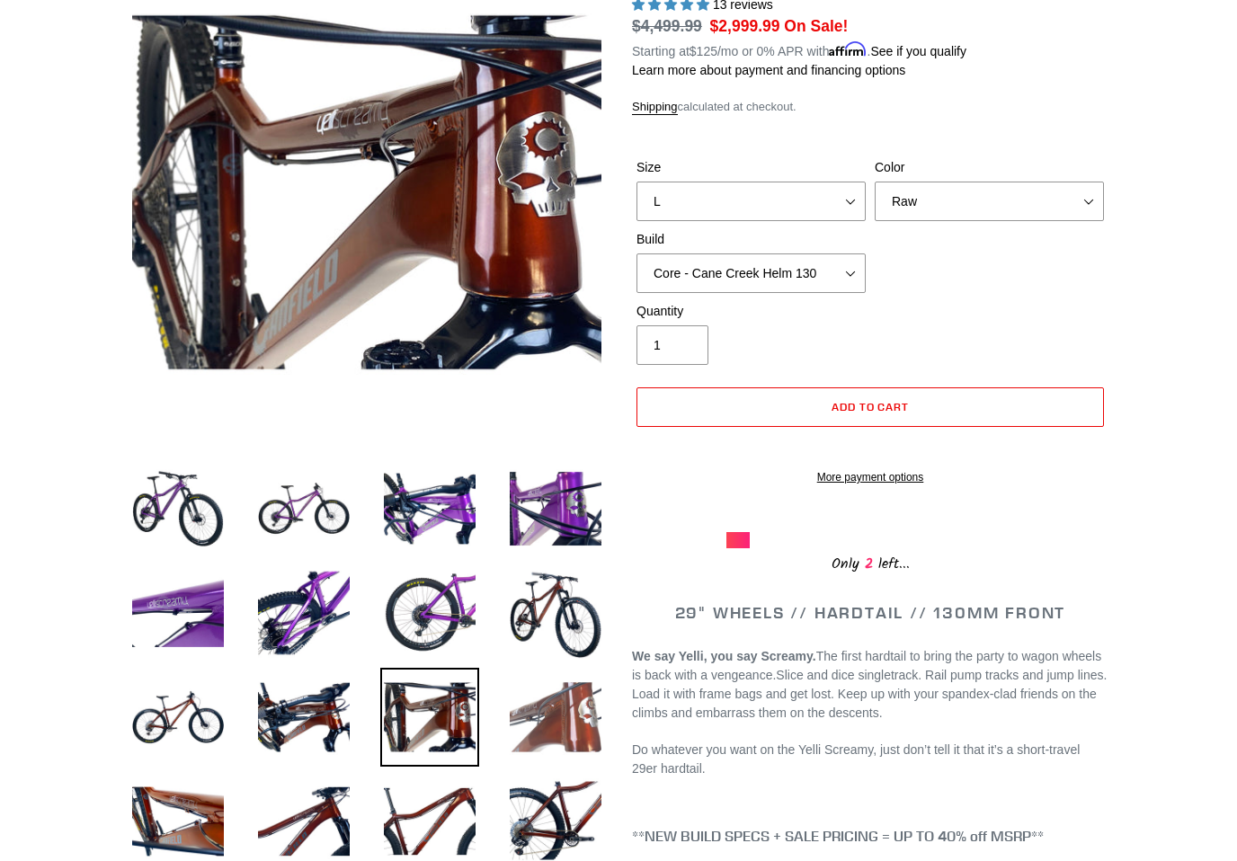
click at [558, 714] on img at bounding box center [555, 717] width 99 height 99
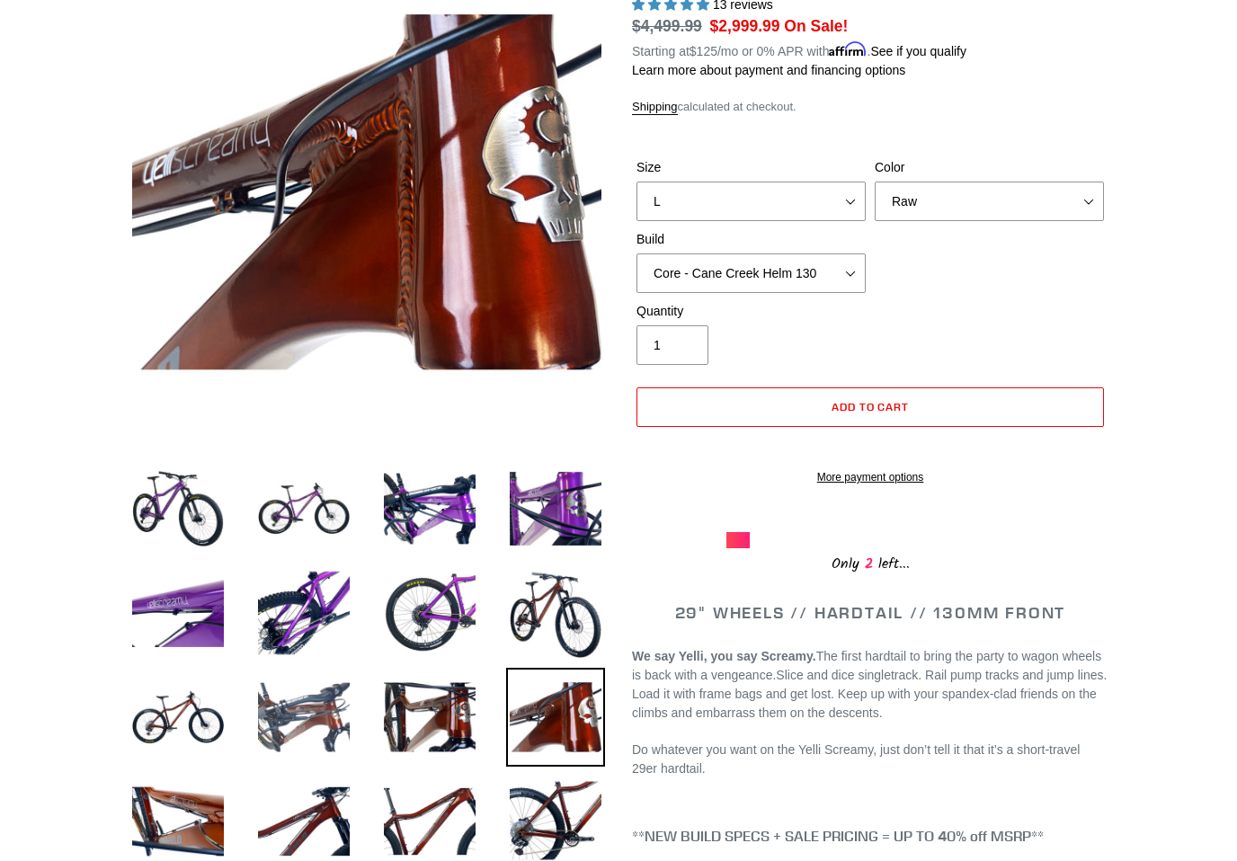
click at [330, 713] on img at bounding box center [303, 717] width 99 height 99
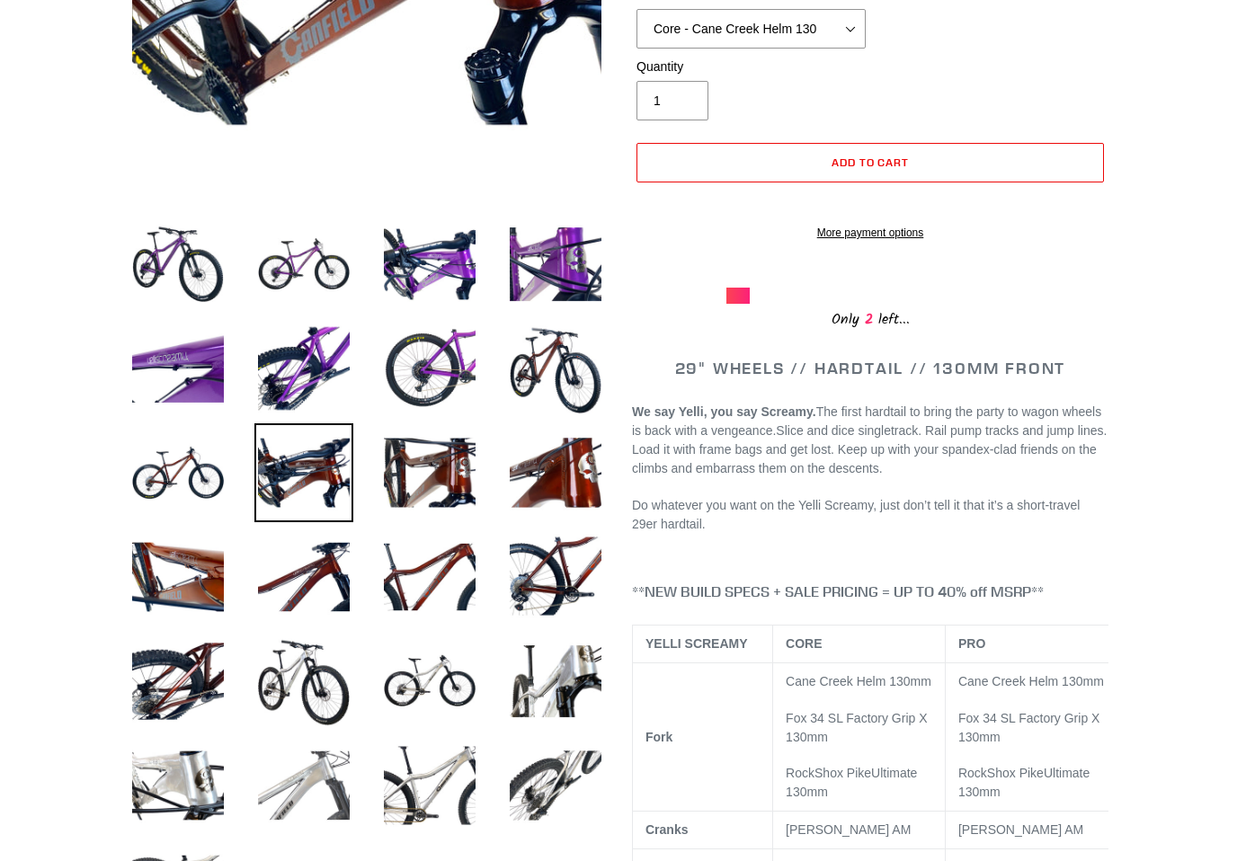
scroll to position [508, 0]
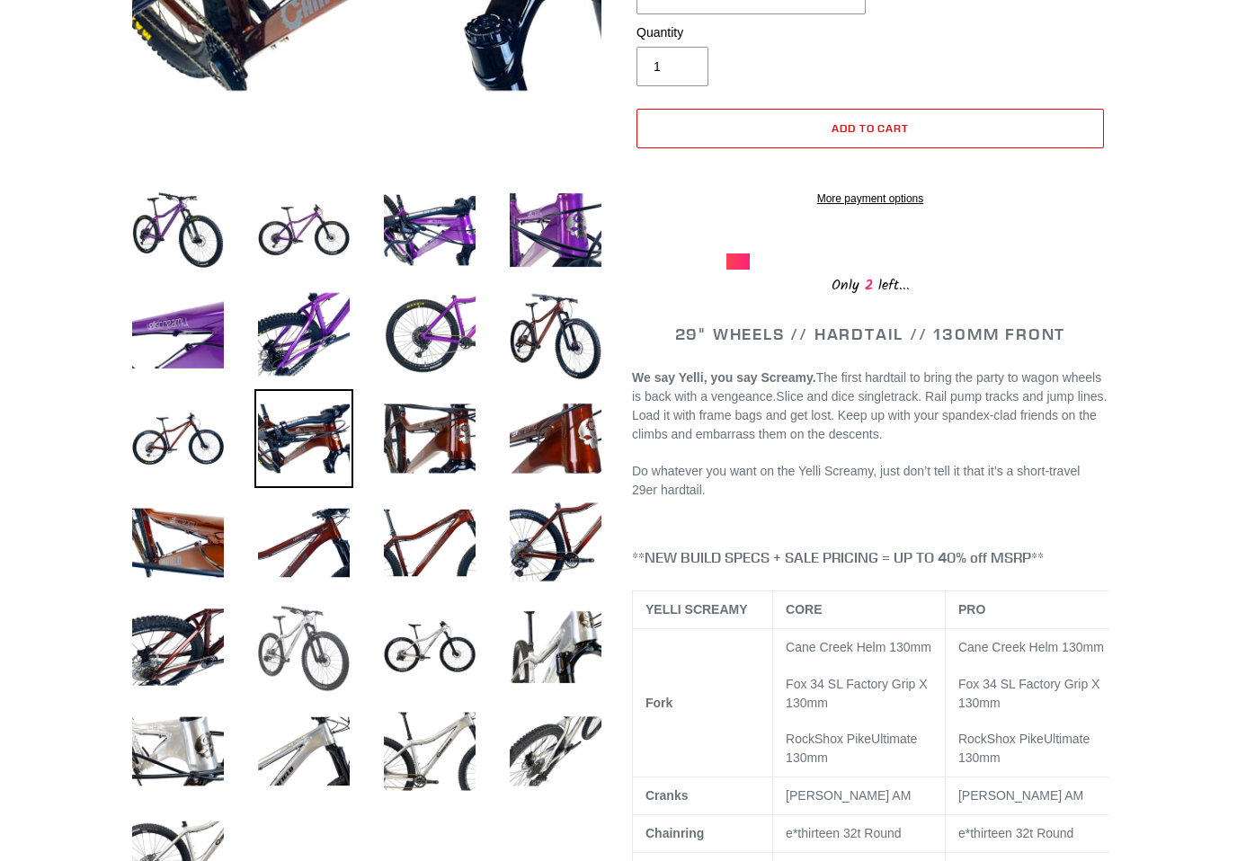
click at [343, 659] on img at bounding box center [303, 647] width 99 height 99
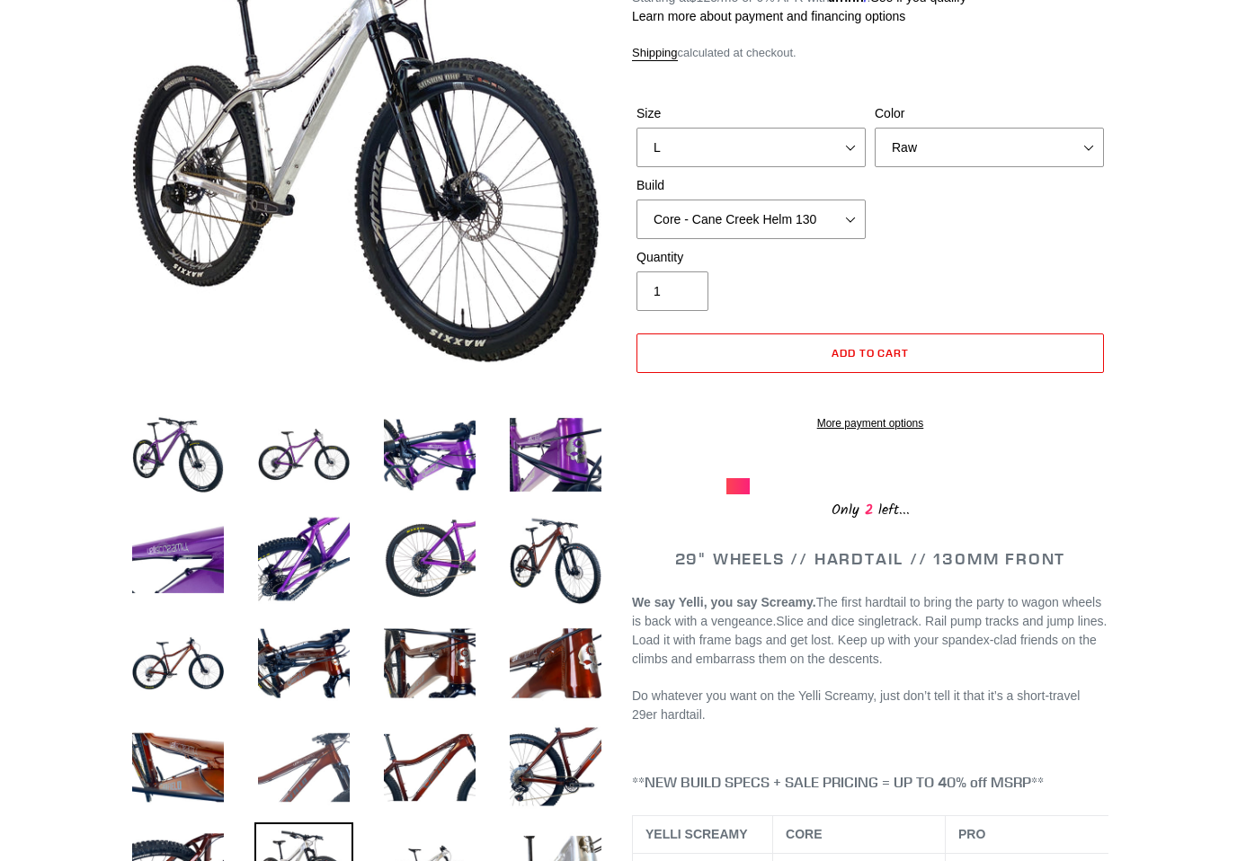
scroll to position [384, 0]
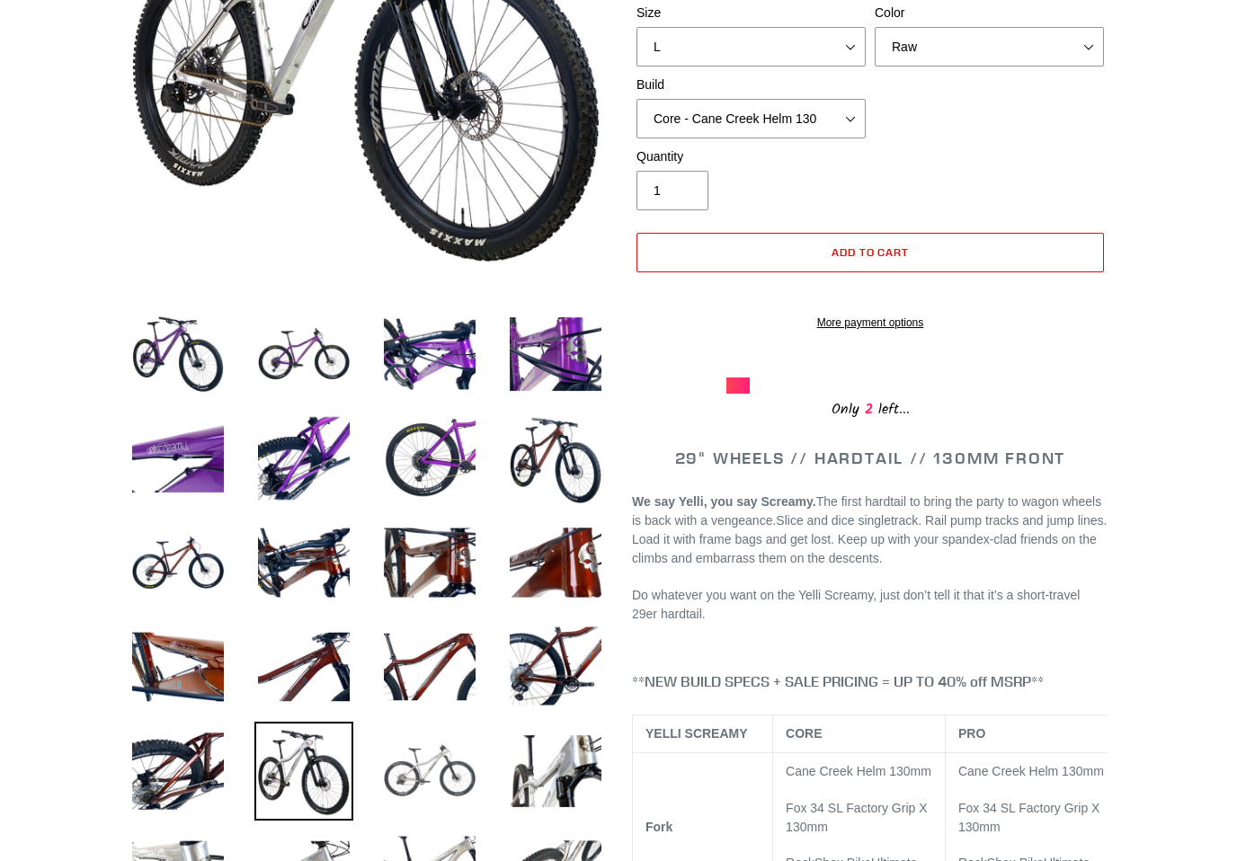
click at [393, 789] on img at bounding box center [429, 771] width 99 height 99
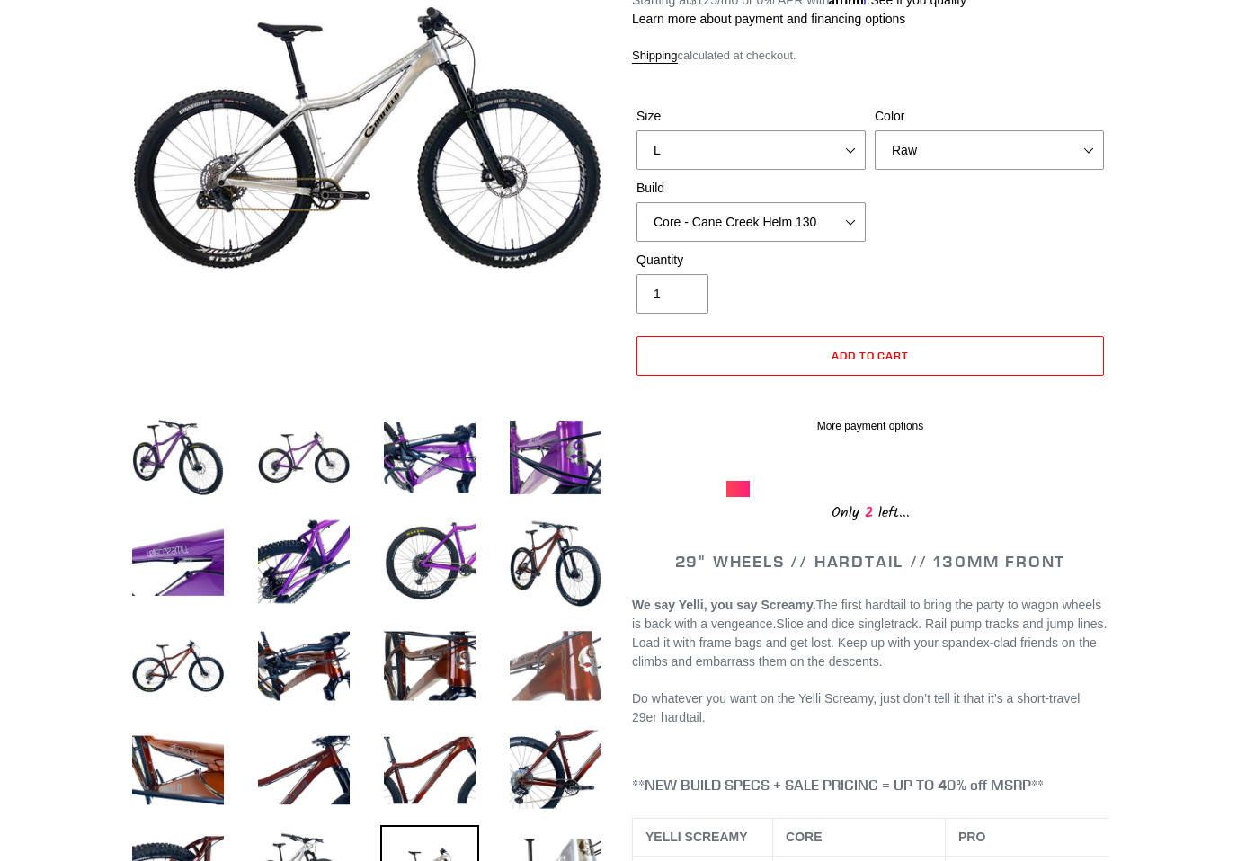
scroll to position [280, 0]
click at [464, 680] on img at bounding box center [429, 666] width 99 height 99
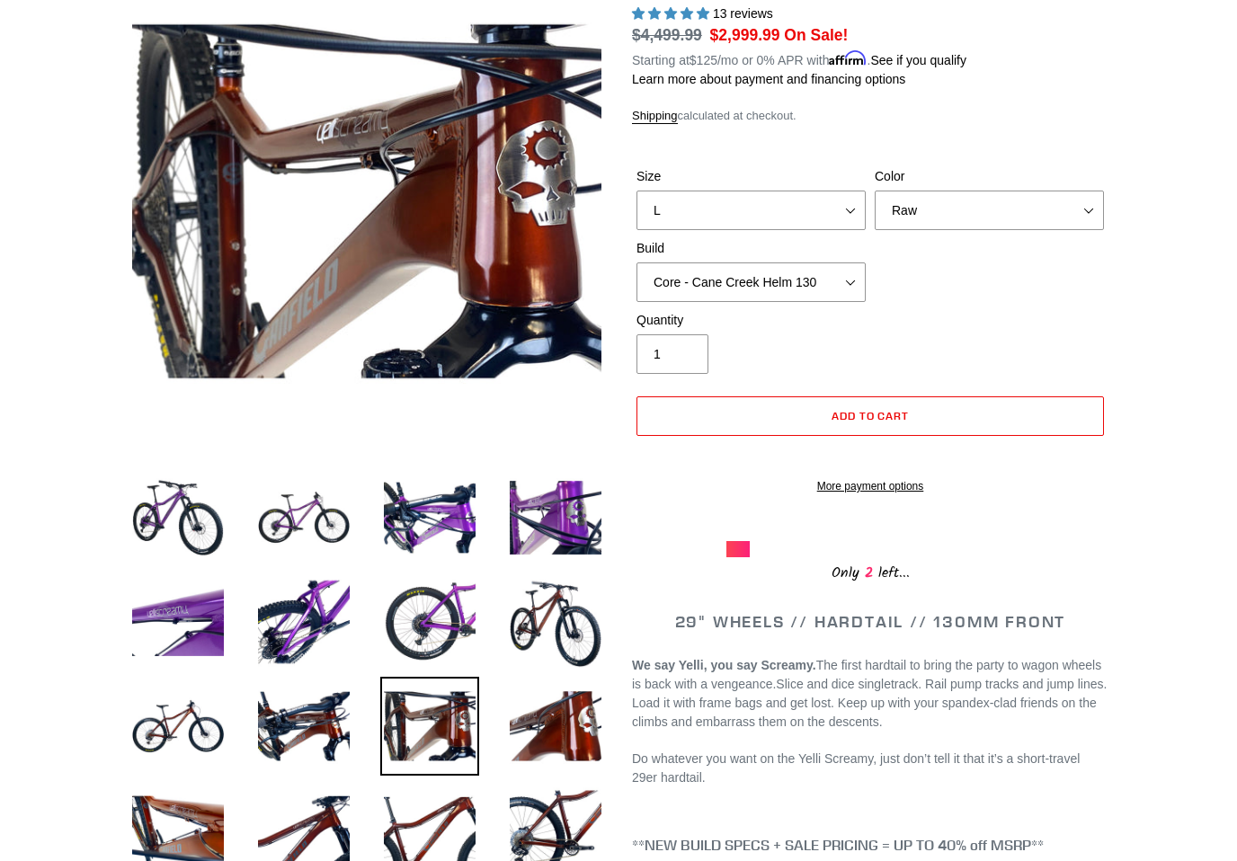
scroll to position [246, 0]
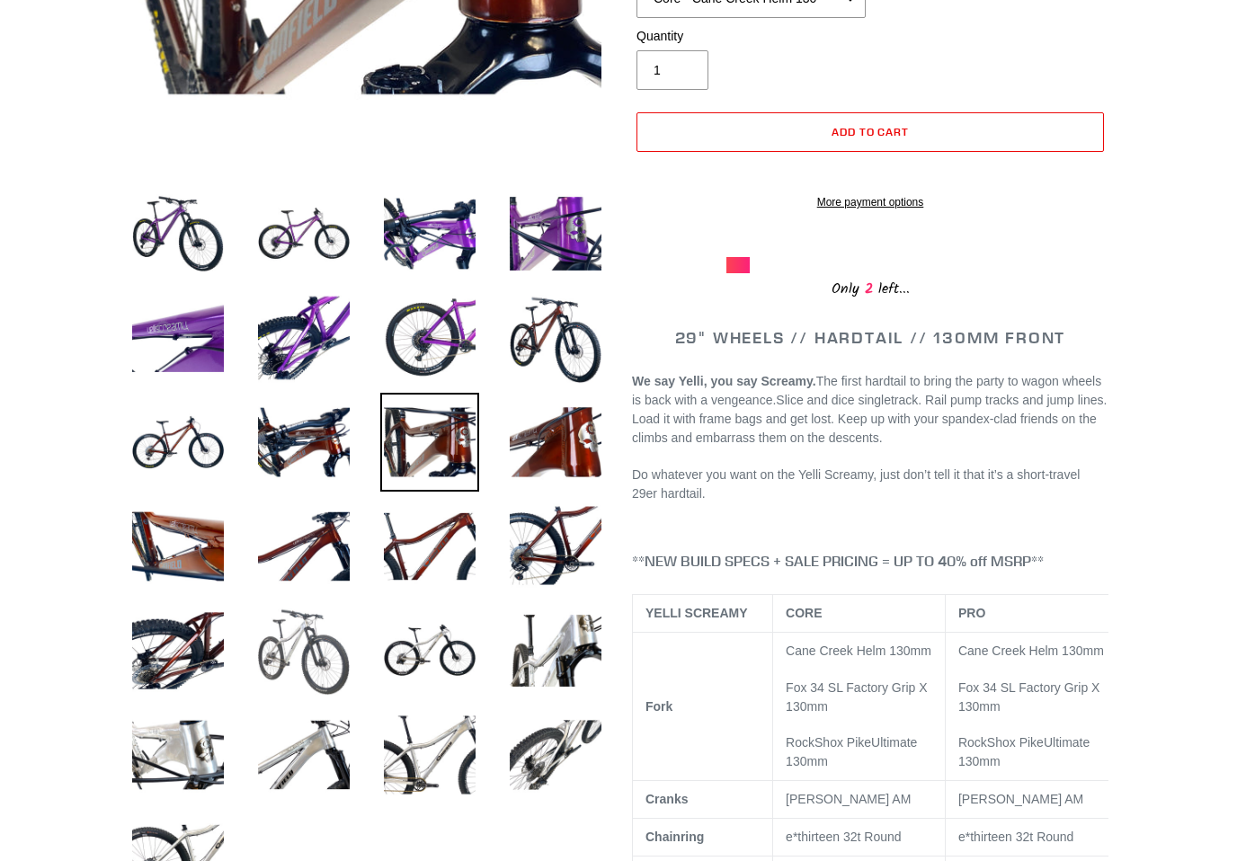
click at [312, 656] on img at bounding box center [303, 650] width 99 height 99
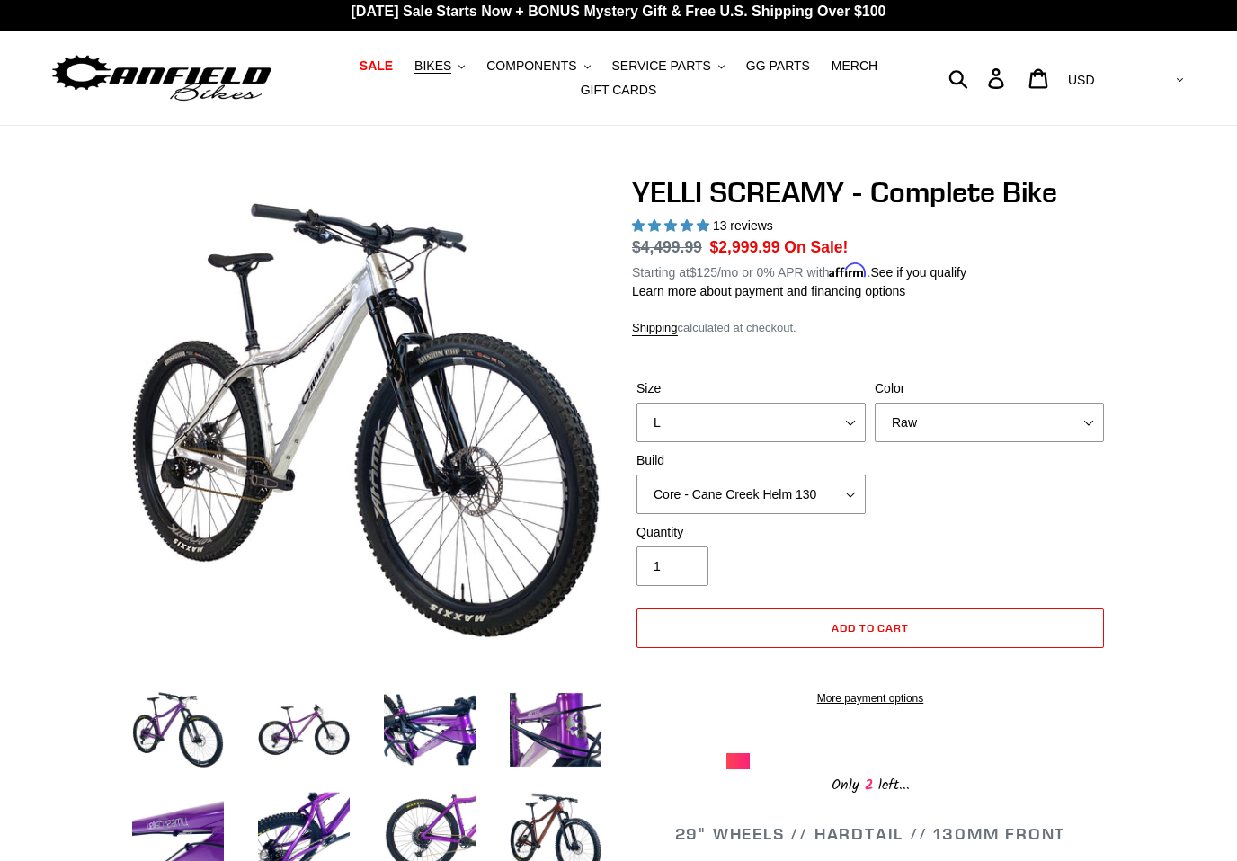
scroll to position [0, 0]
